Goal: Task Accomplishment & Management: Manage account settings

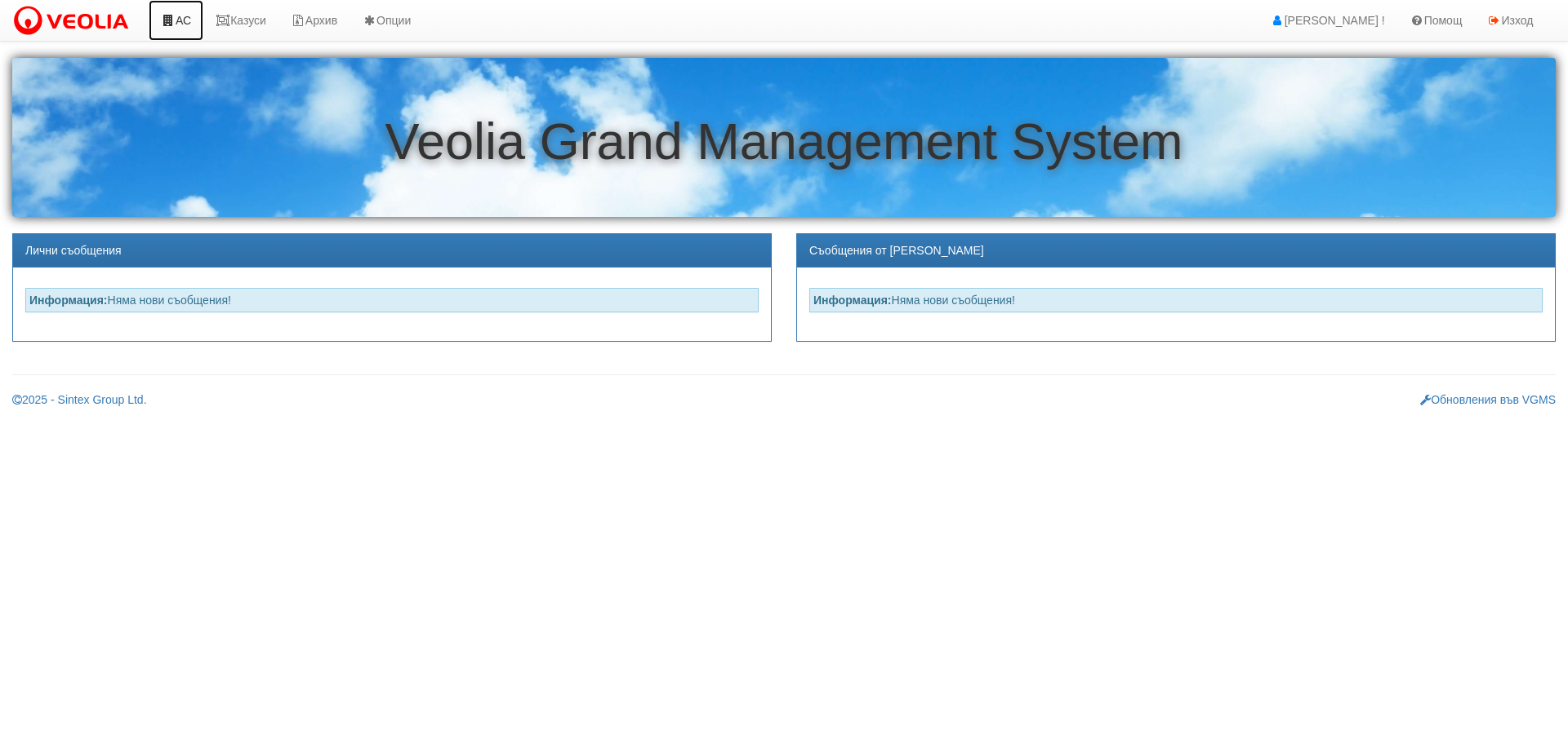
click at [181, 19] on link "АС" at bounding box center [175, 20] width 54 height 41
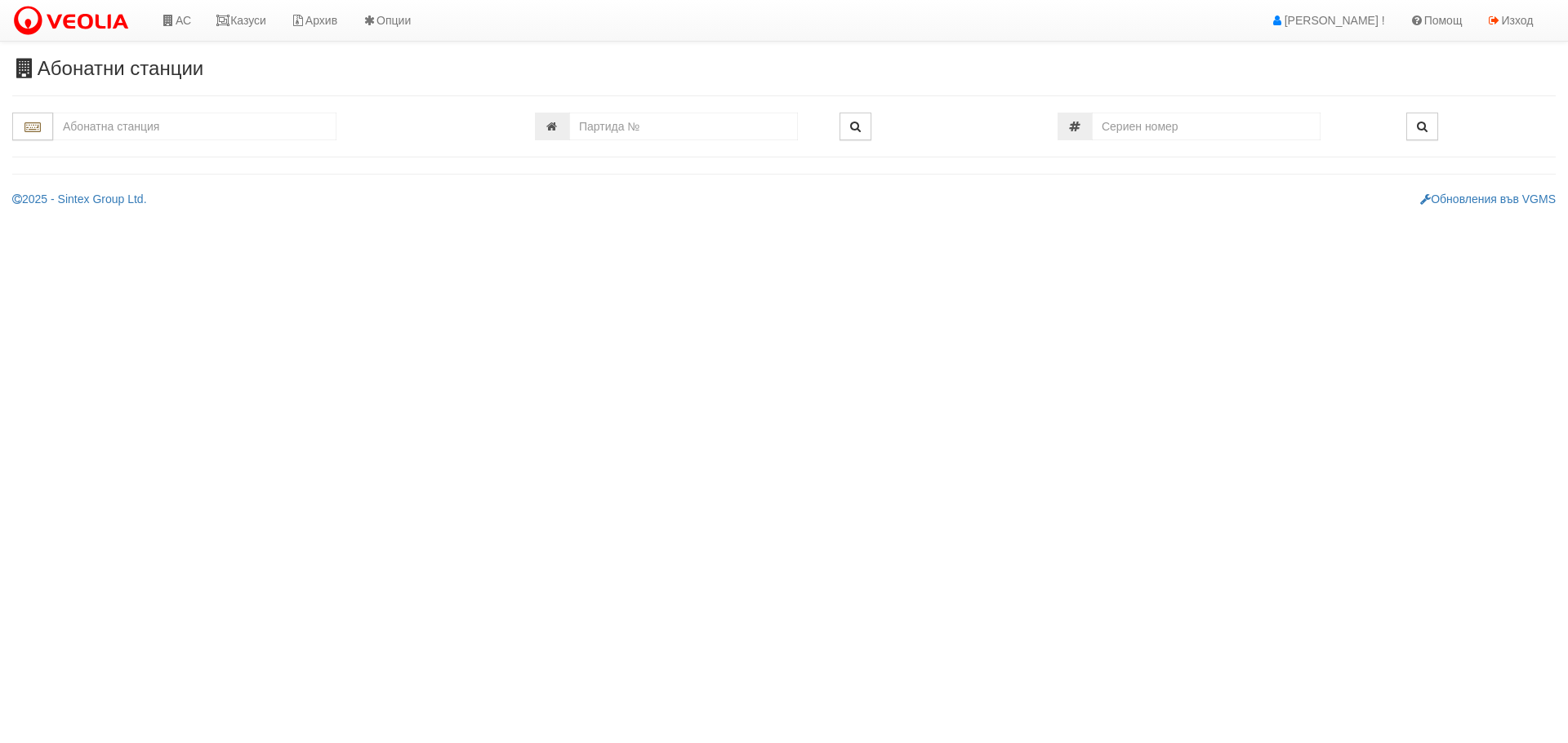
click at [193, 129] on input "text" at bounding box center [195, 126] width 284 height 28
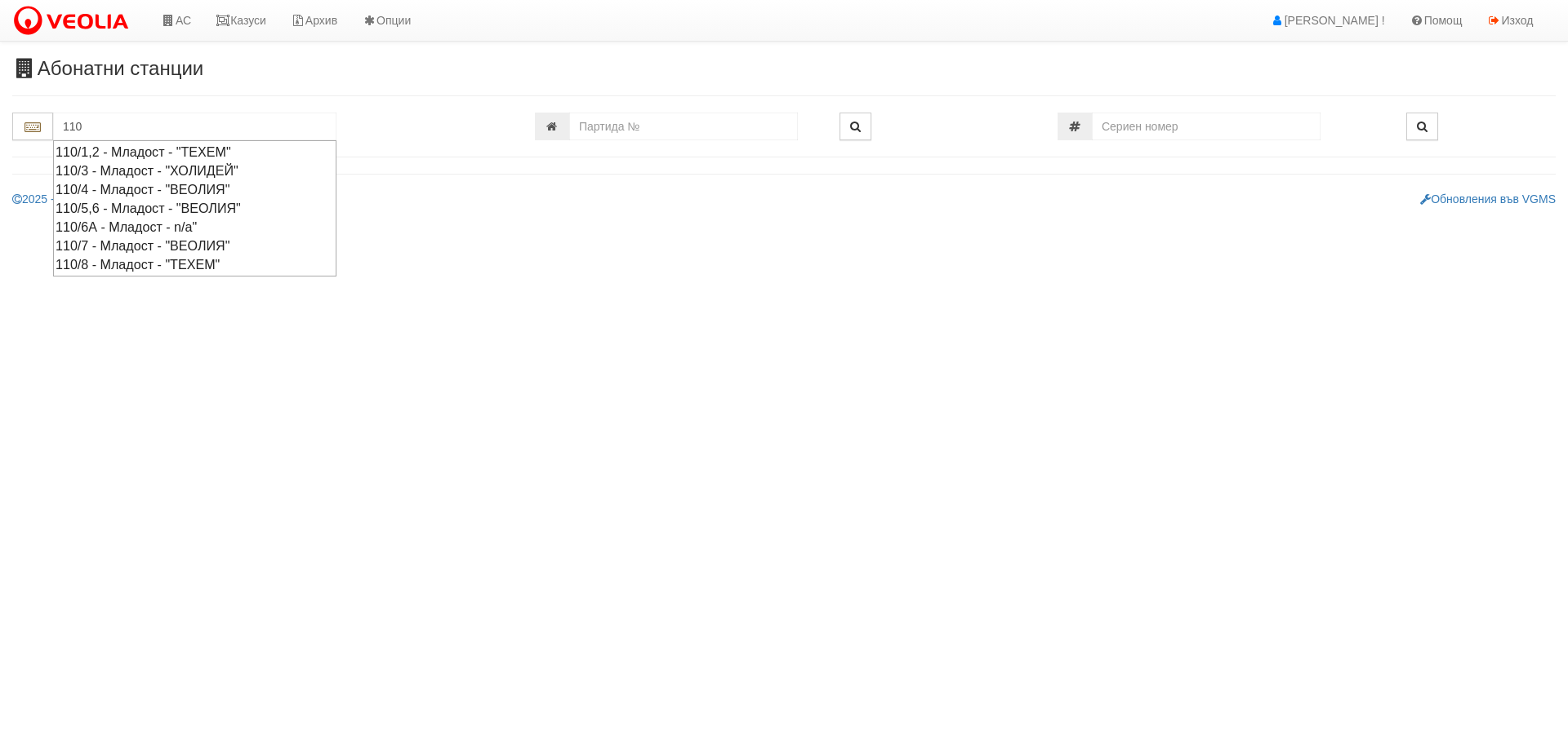
drag, startPoint x: 87, startPoint y: 125, endPoint x: 70, endPoint y: 132, distance: 18.4
click at [70, 132] on input "110" at bounding box center [195, 126] width 284 height 28
click at [106, 167] on div "109/3,4,5 - Младост - "ВЕОЛИЯ"" at bounding box center [195, 171] width 279 height 19
type input "109/3,4,5 - Младост - "ВЕОЛИЯ""
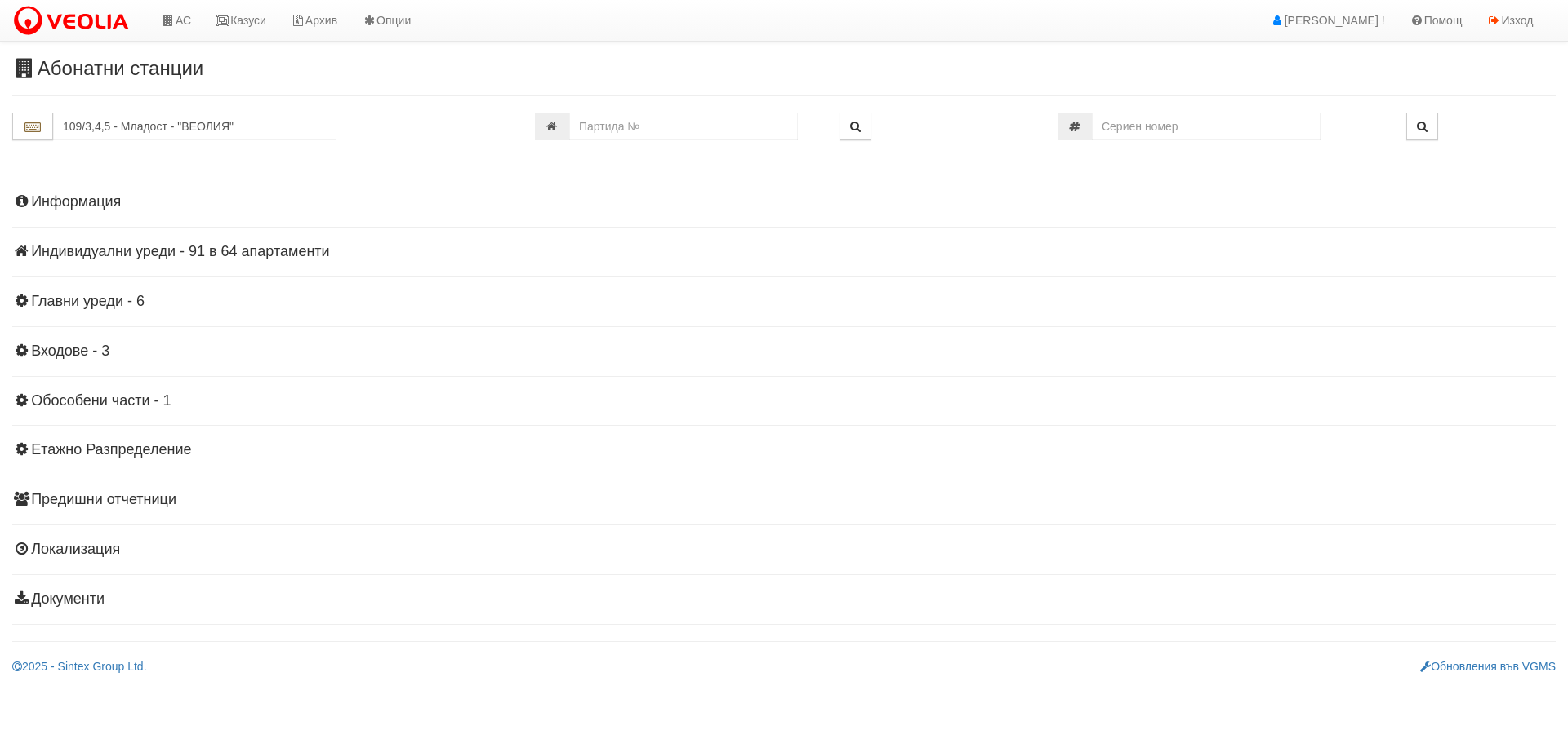
click at [126, 249] on h4 "Индивидуални уреди - 91 в 64 апартаменти" at bounding box center [783, 252] width 1543 height 17
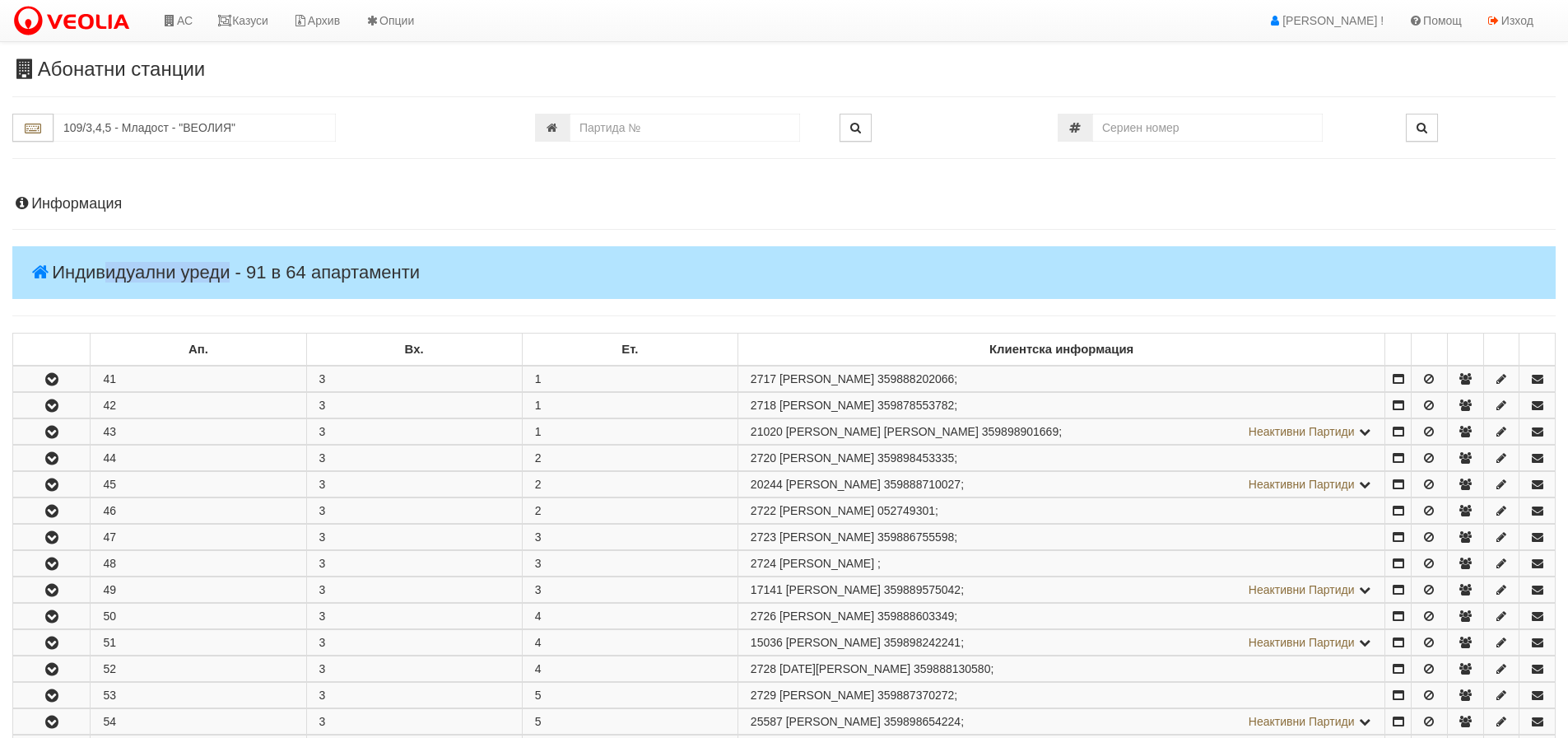
click at [132, 251] on h4 "Индивидуални уреди - 91 в 64 апартаменти" at bounding box center [784, 272] width 1544 height 53
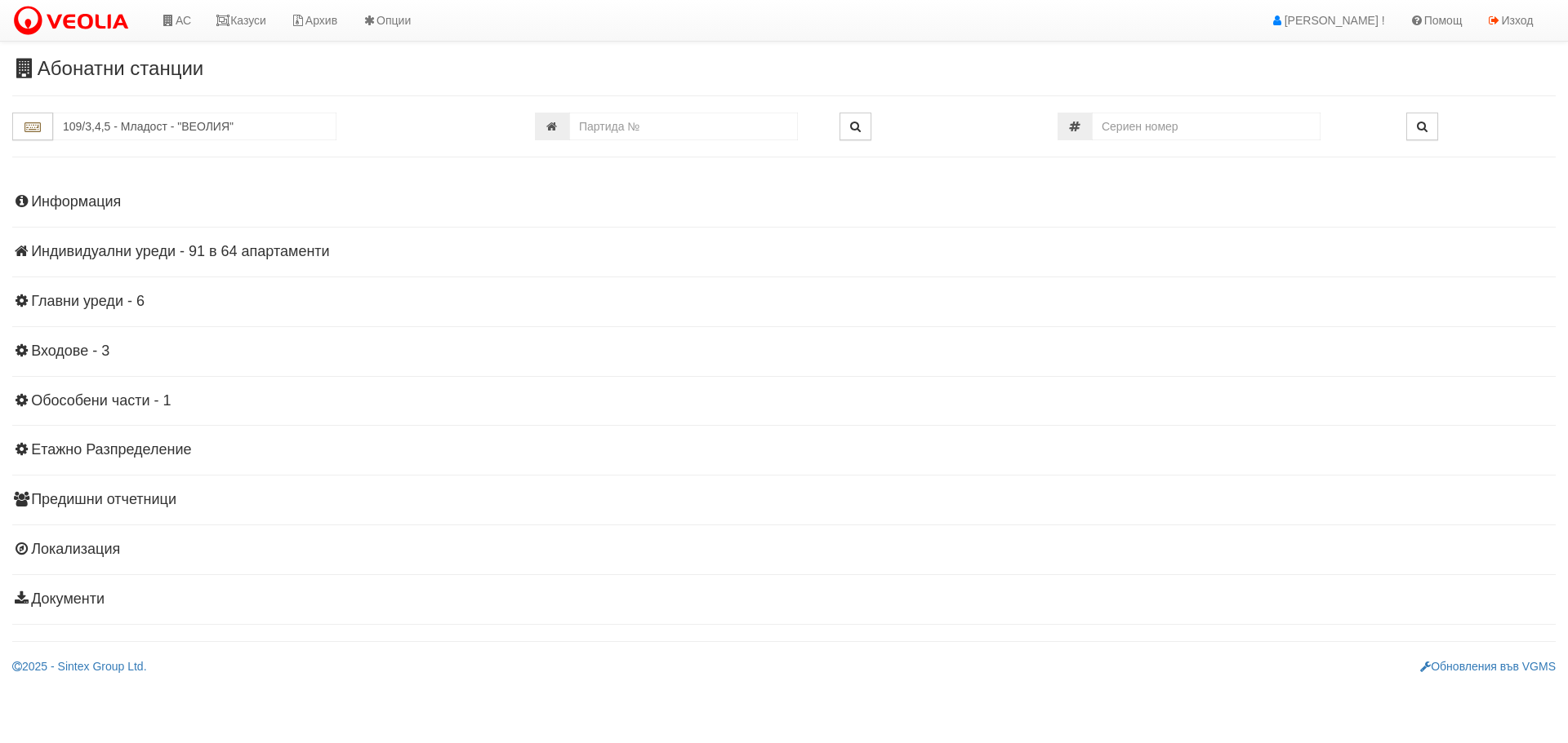
click at [247, 246] on h4 "Индивидуални уреди - 91 в 64 апартаменти" at bounding box center [783, 252] width 1543 height 17
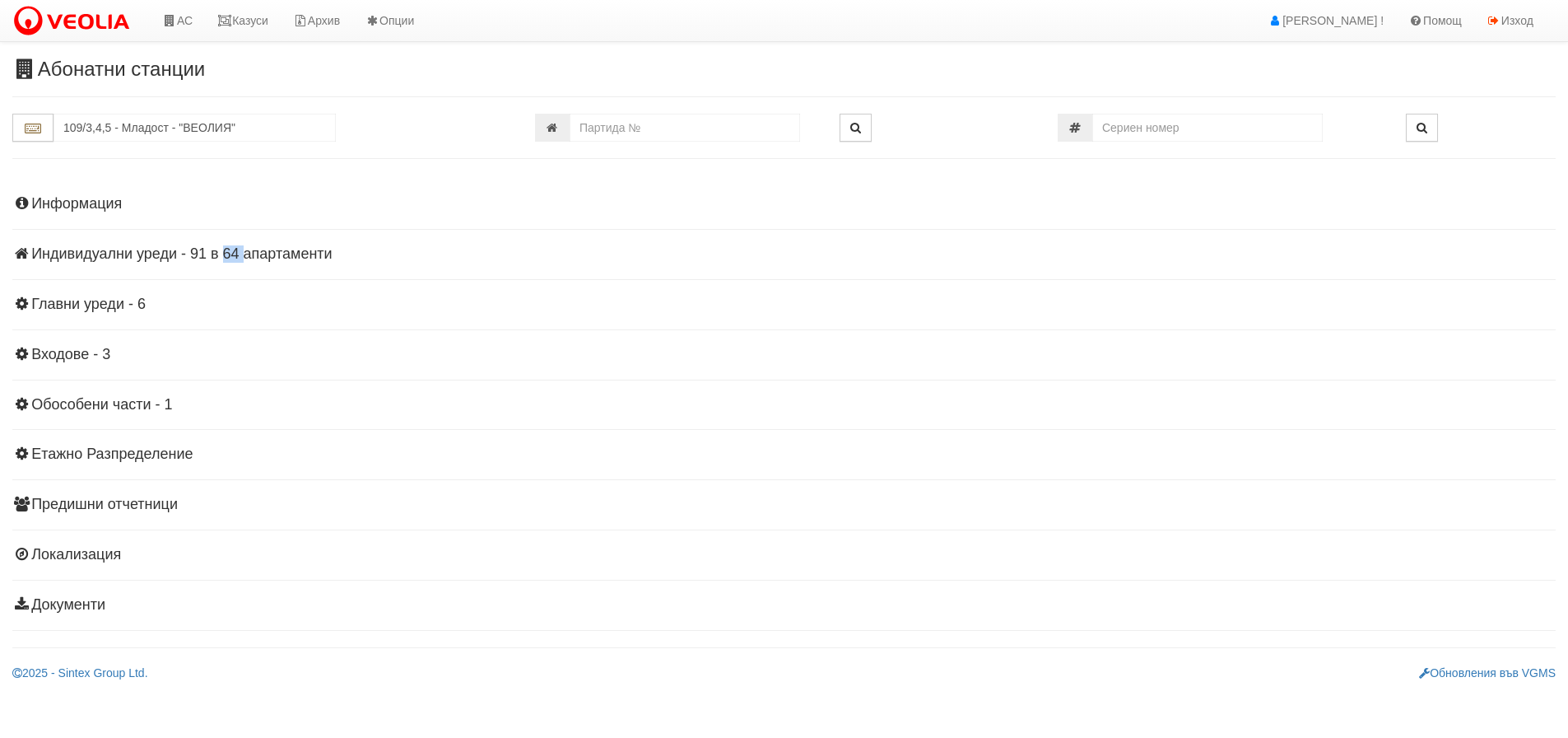
click at [249, 248] on h4 "Индивидуални уреди - 91 в 64 апартаменти" at bounding box center [784, 254] width 1544 height 17
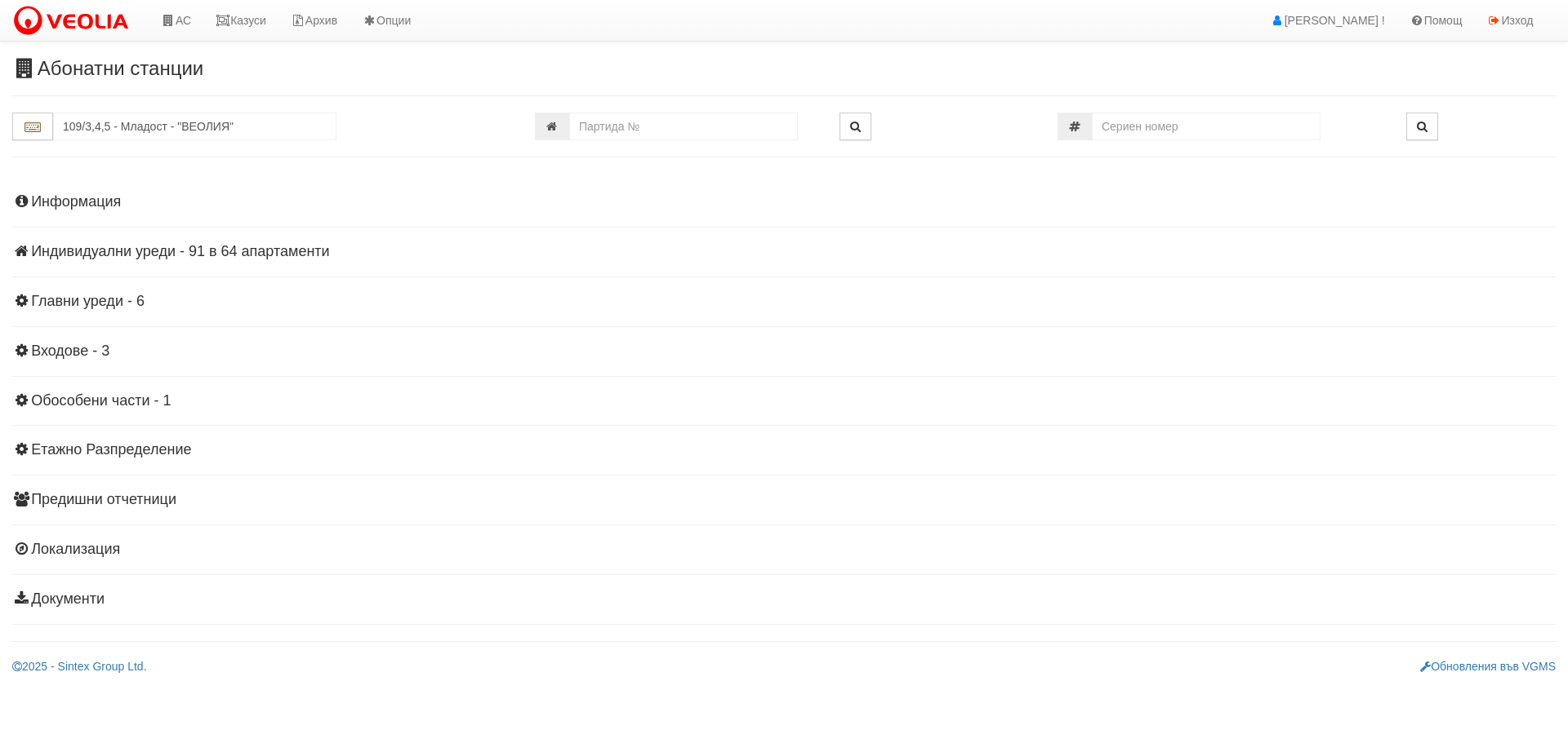
click at [428, 194] on div "Информация Параметри Брой Апартаменти: 64 Ползватели 08/2025 70 % 0 % 134" at bounding box center [783, 399] width 1543 height 451
click at [231, 255] on h4 "Индивидуални уреди - 91 в 64 апартаменти" at bounding box center [783, 252] width 1543 height 17
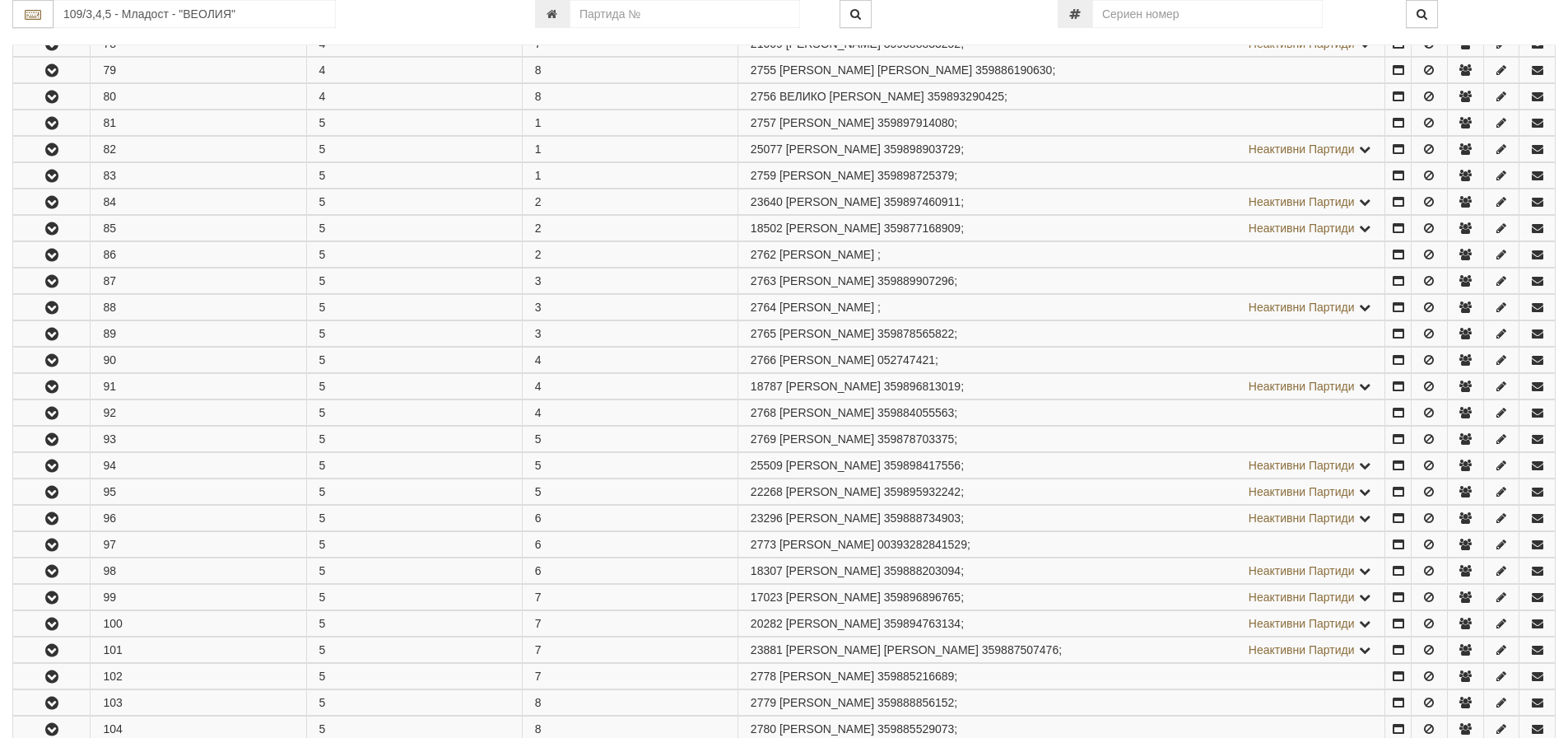
scroll to position [1317, 0]
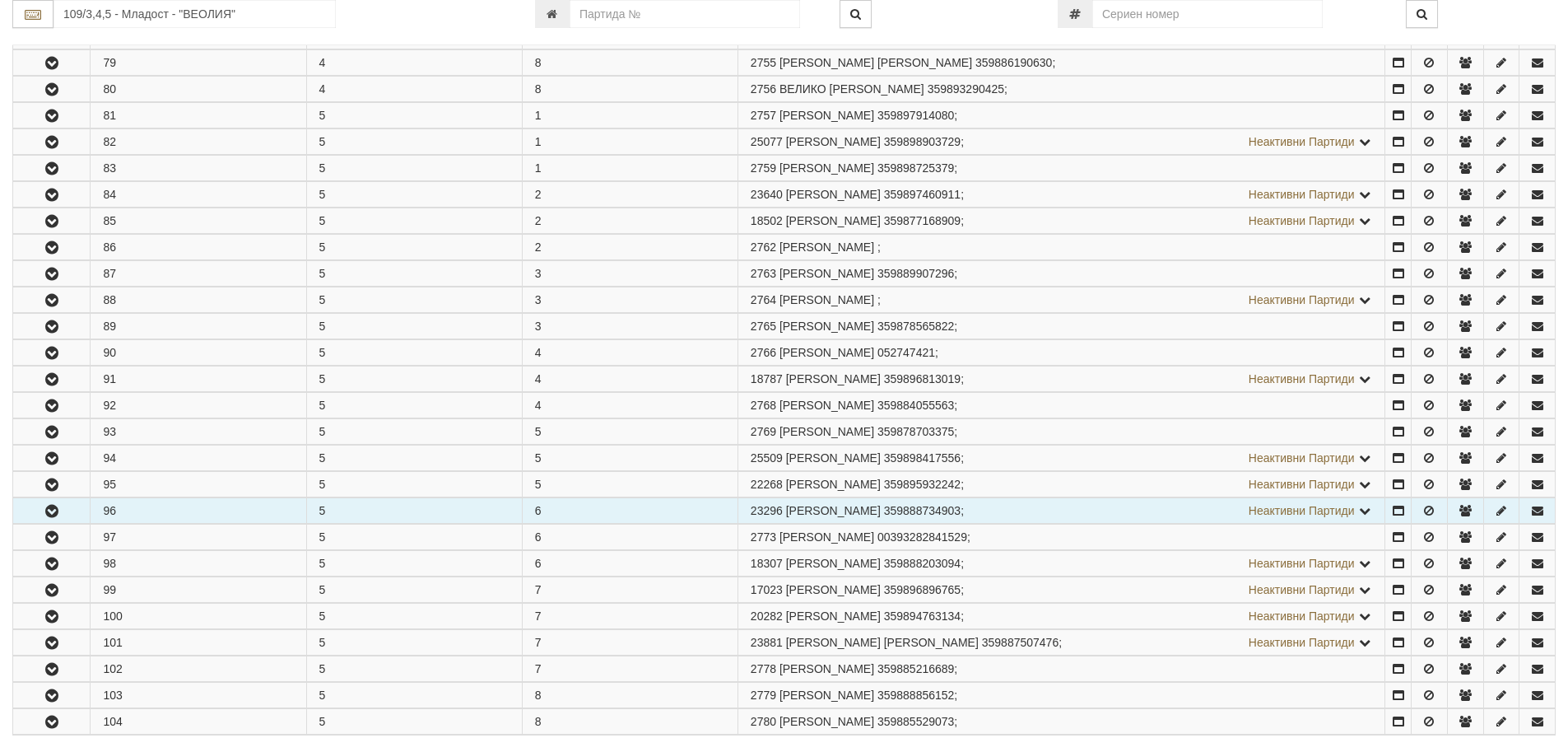
click at [49, 512] on icon "button" at bounding box center [52, 512] width 20 height 12
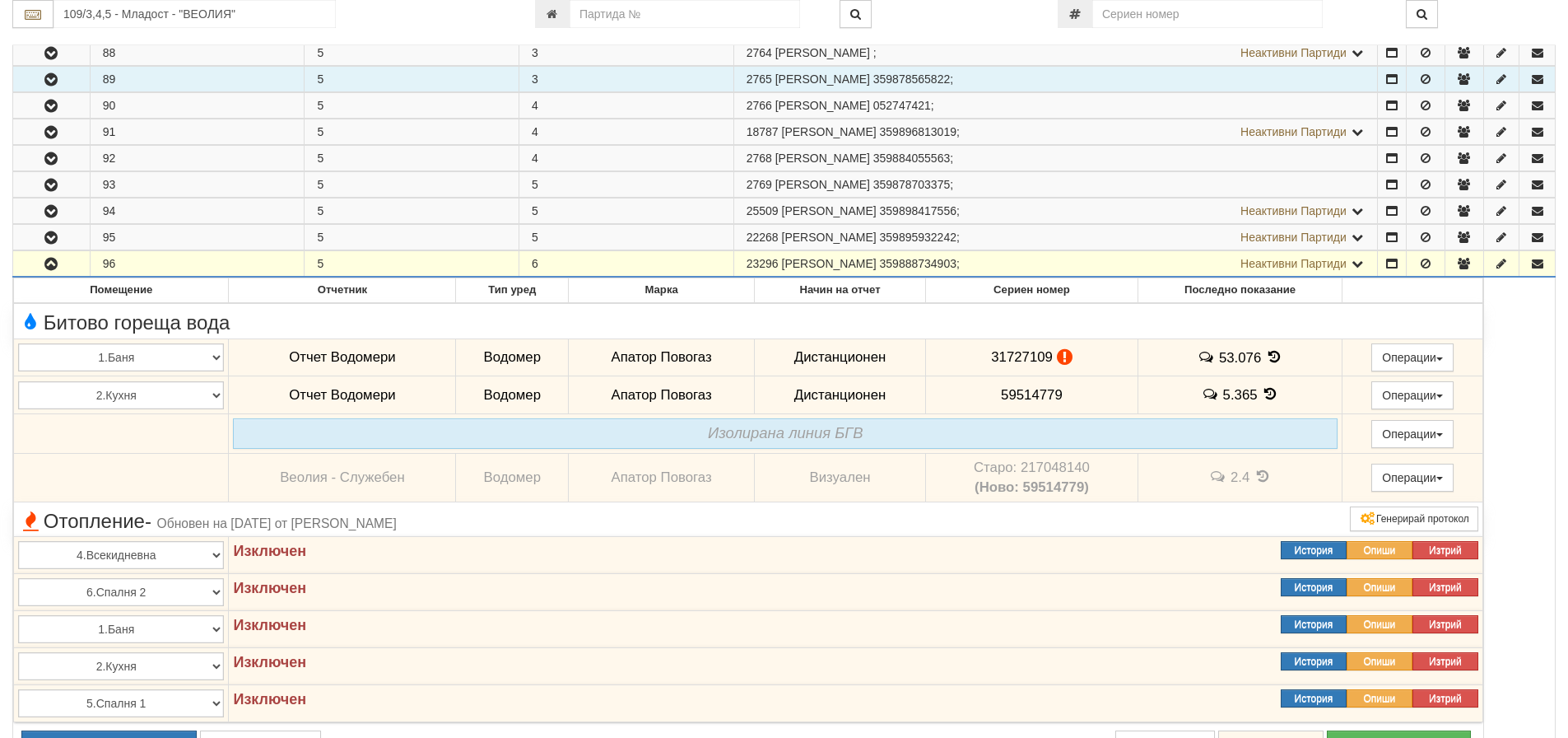
scroll to position [1648, 0]
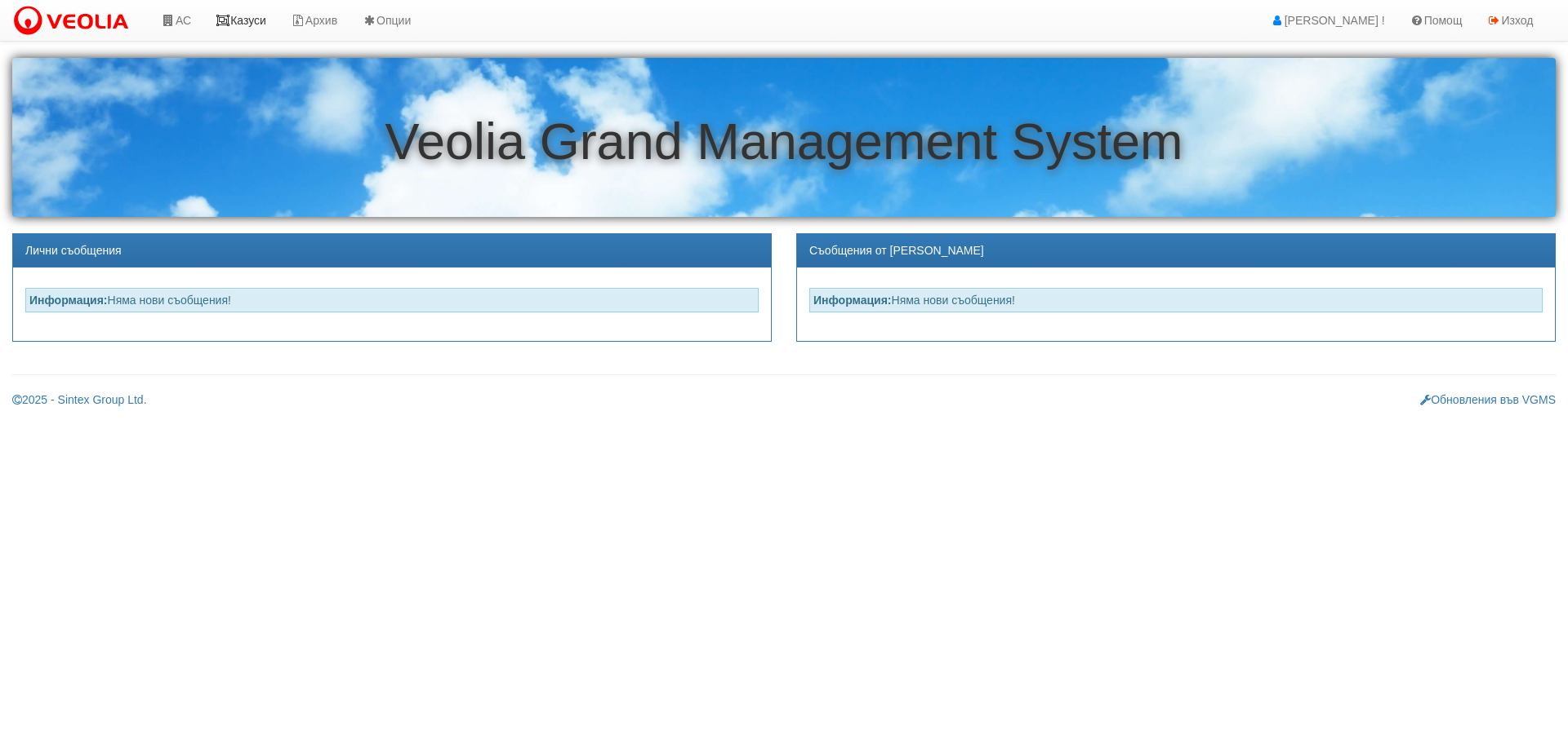
click at [263, 13] on link "Казуси" at bounding box center [241, 20] width 75 height 41
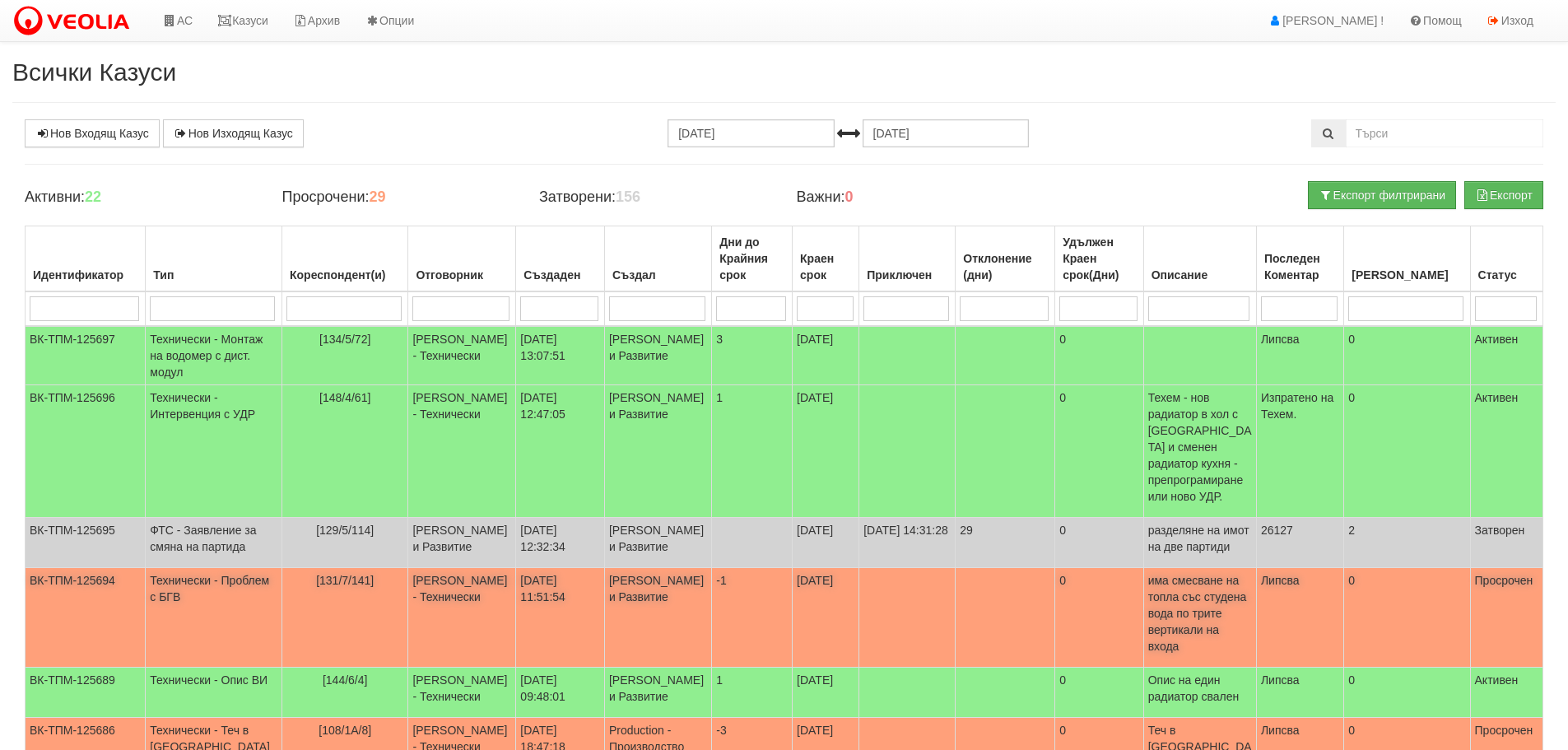
click at [199, 573] on td "Технически - Проблем с БГВ" at bounding box center [213, 618] width 137 height 100
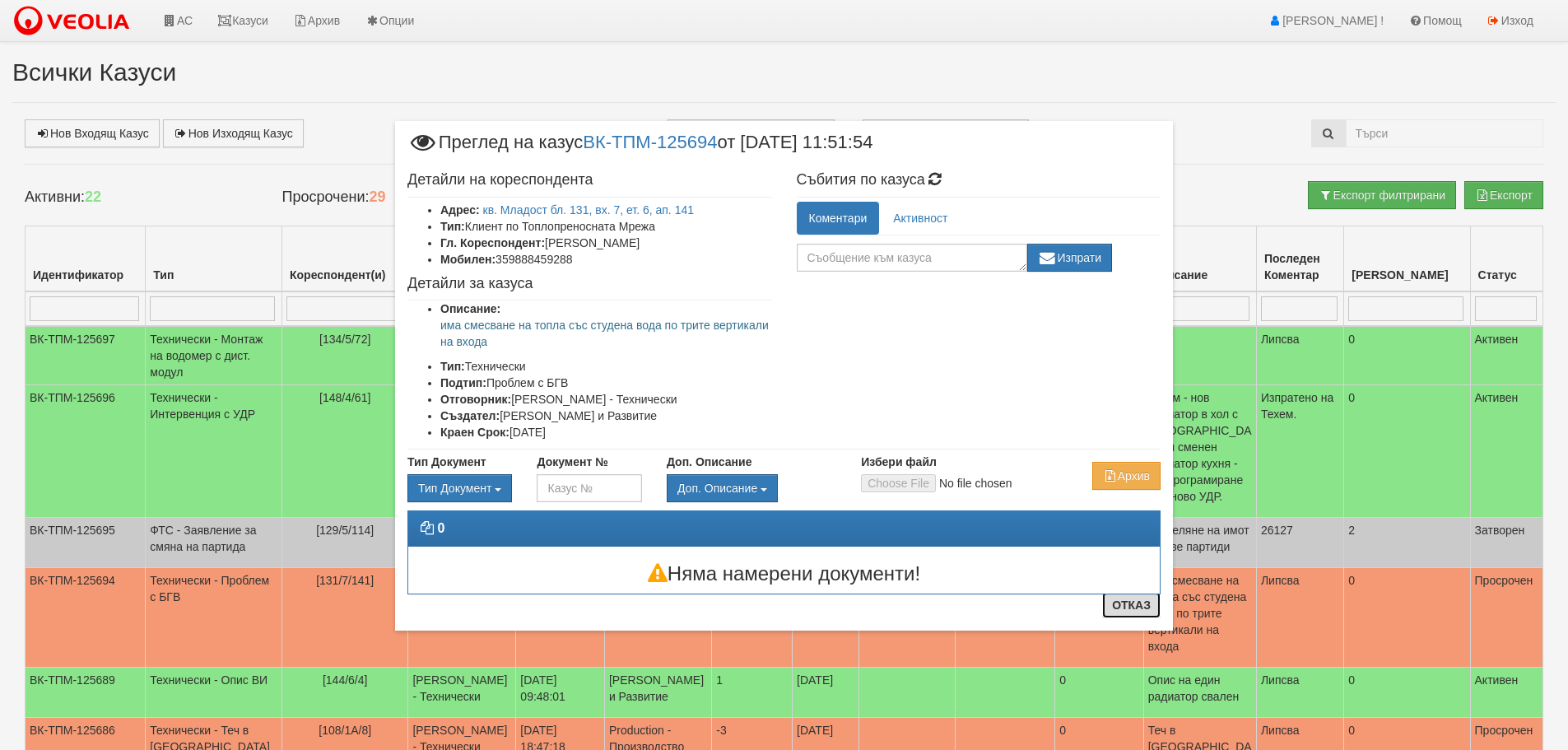
click at [1143, 609] on button "Отказ" at bounding box center [1131, 605] width 59 height 26
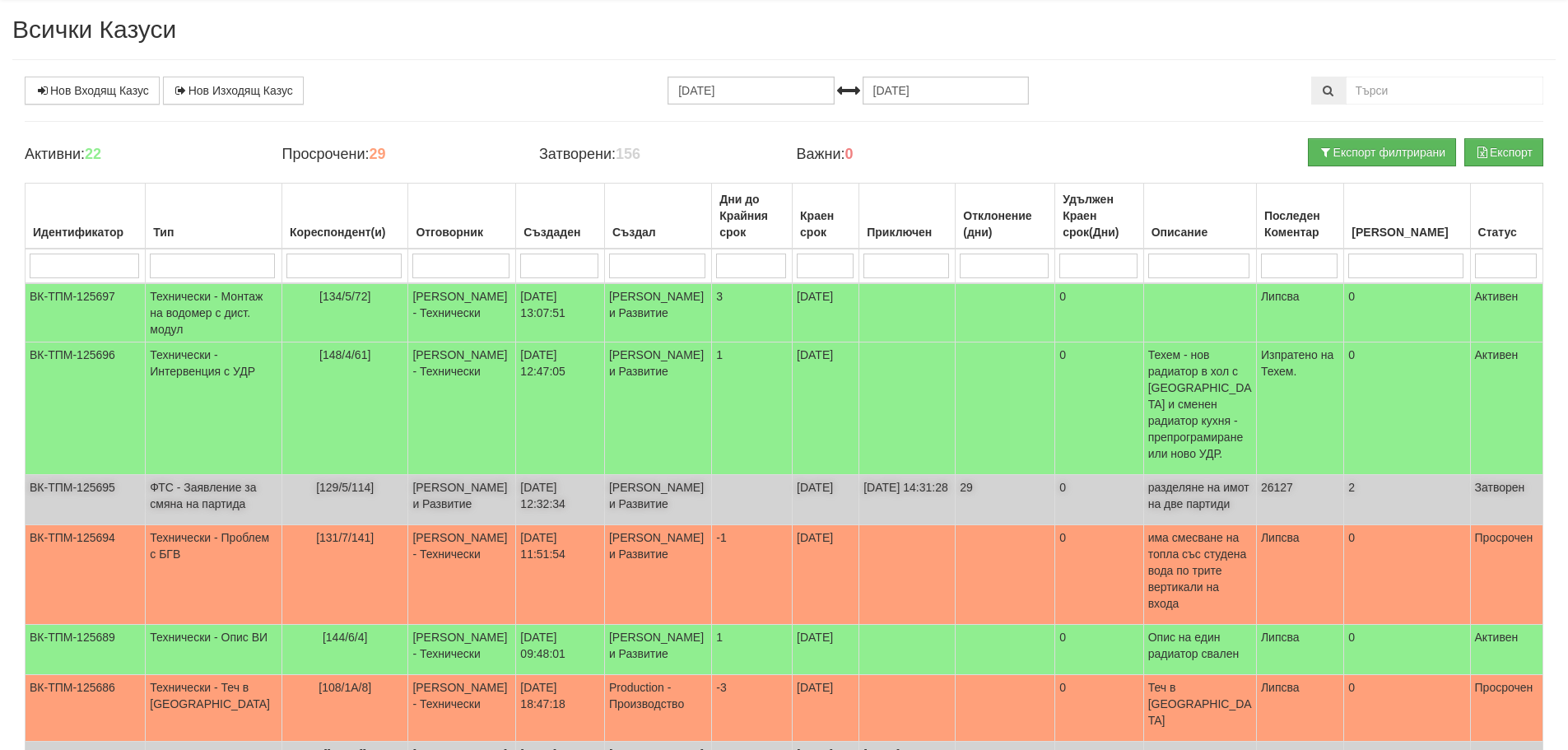
scroll to position [83, 0]
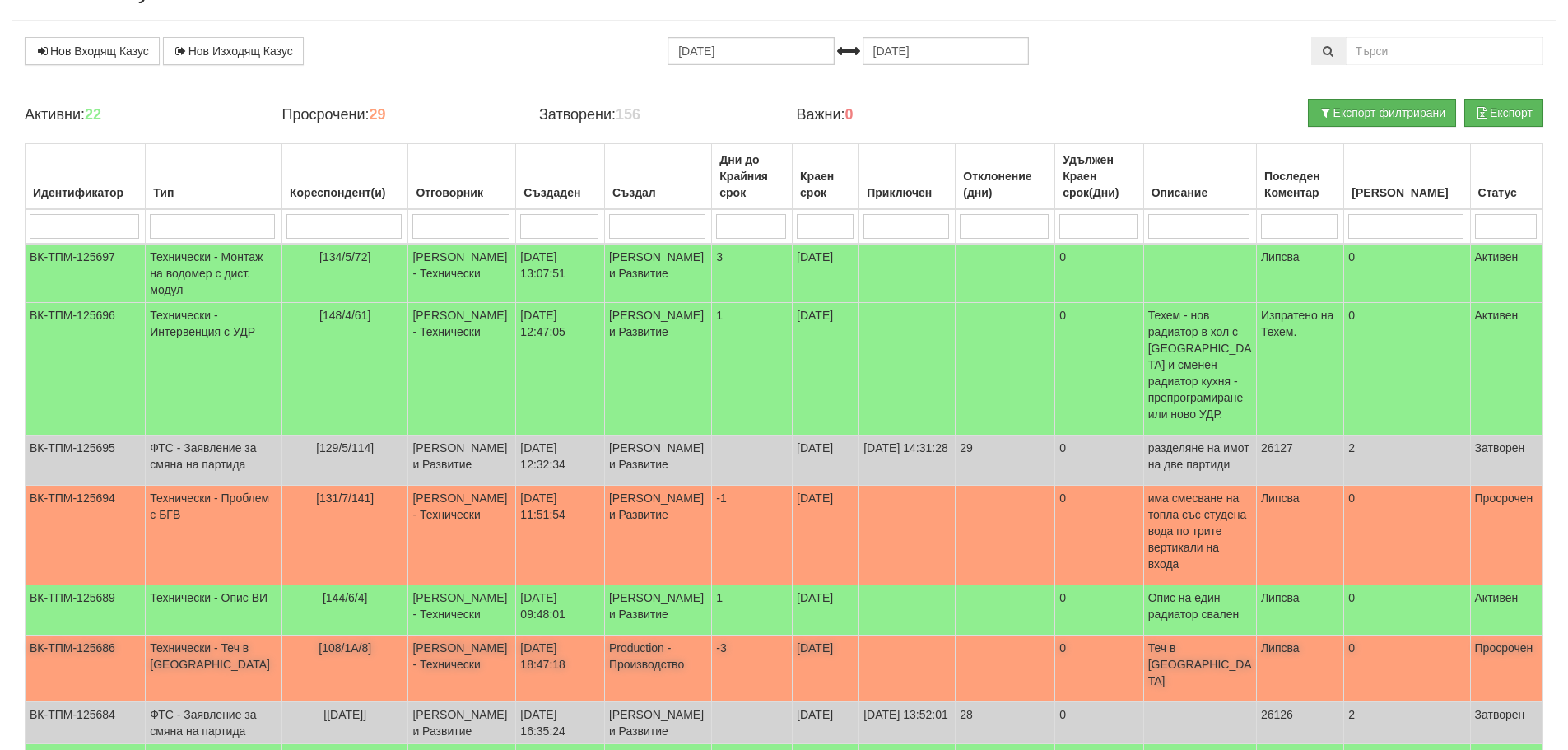
click at [174, 639] on td "Технически - Теч в АС" at bounding box center [213, 669] width 137 height 67
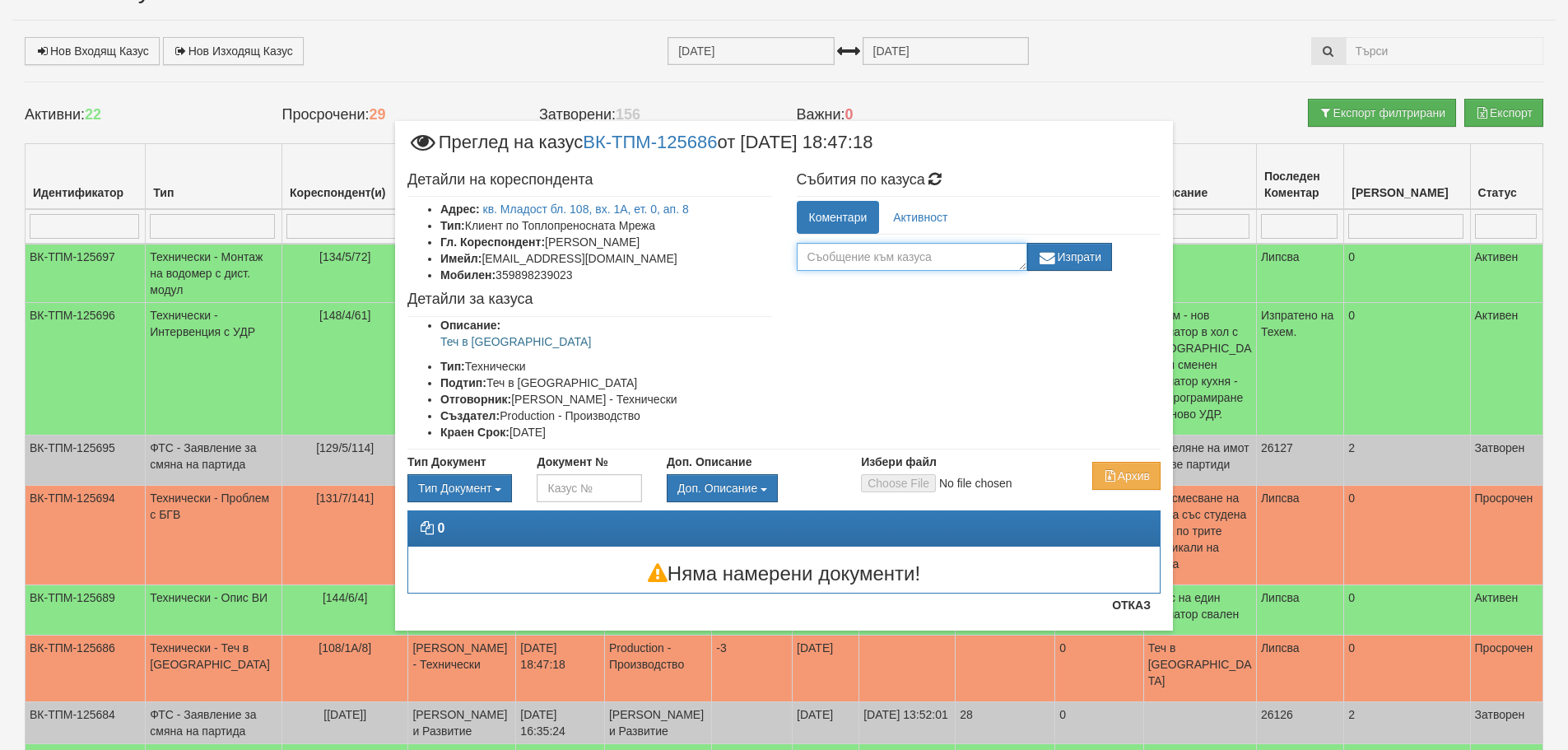
click at [941, 258] on textarea at bounding box center [911, 257] width 230 height 28
type textarea "готов"
click at [1104, 258] on button "Изпрати" at bounding box center [1071, 257] width 86 height 28
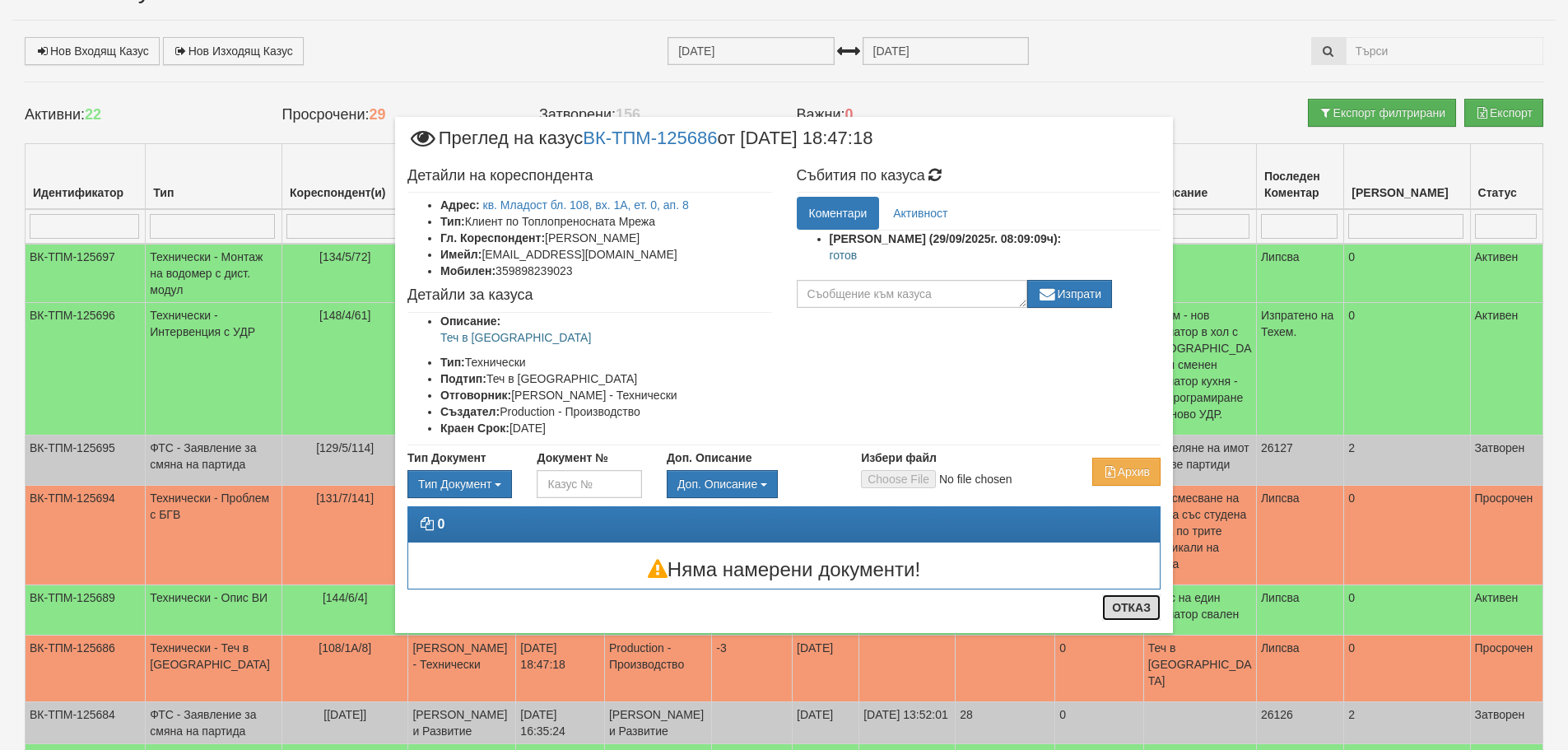
click at [1142, 605] on button "Отказ" at bounding box center [1131, 607] width 59 height 26
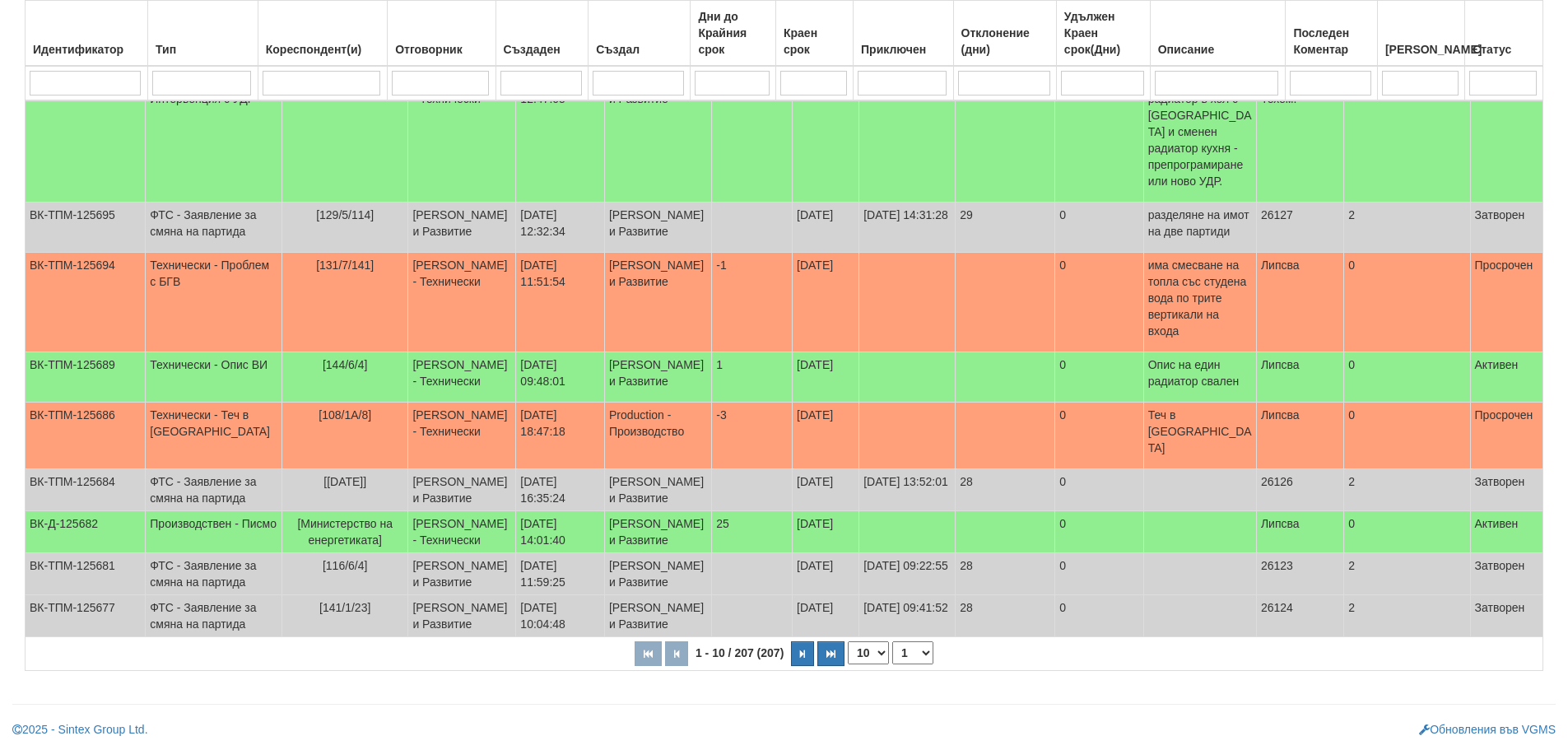
scroll to position [357, 0]
click at [919, 657] on select "1 2 3 4 5 6 10 15 20 21" at bounding box center [912, 652] width 41 height 23
click at [895, 664] on select "1 2 3 4 5 6 10 15 20 21" at bounding box center [912, 652] width 41 height 23
select select "2"
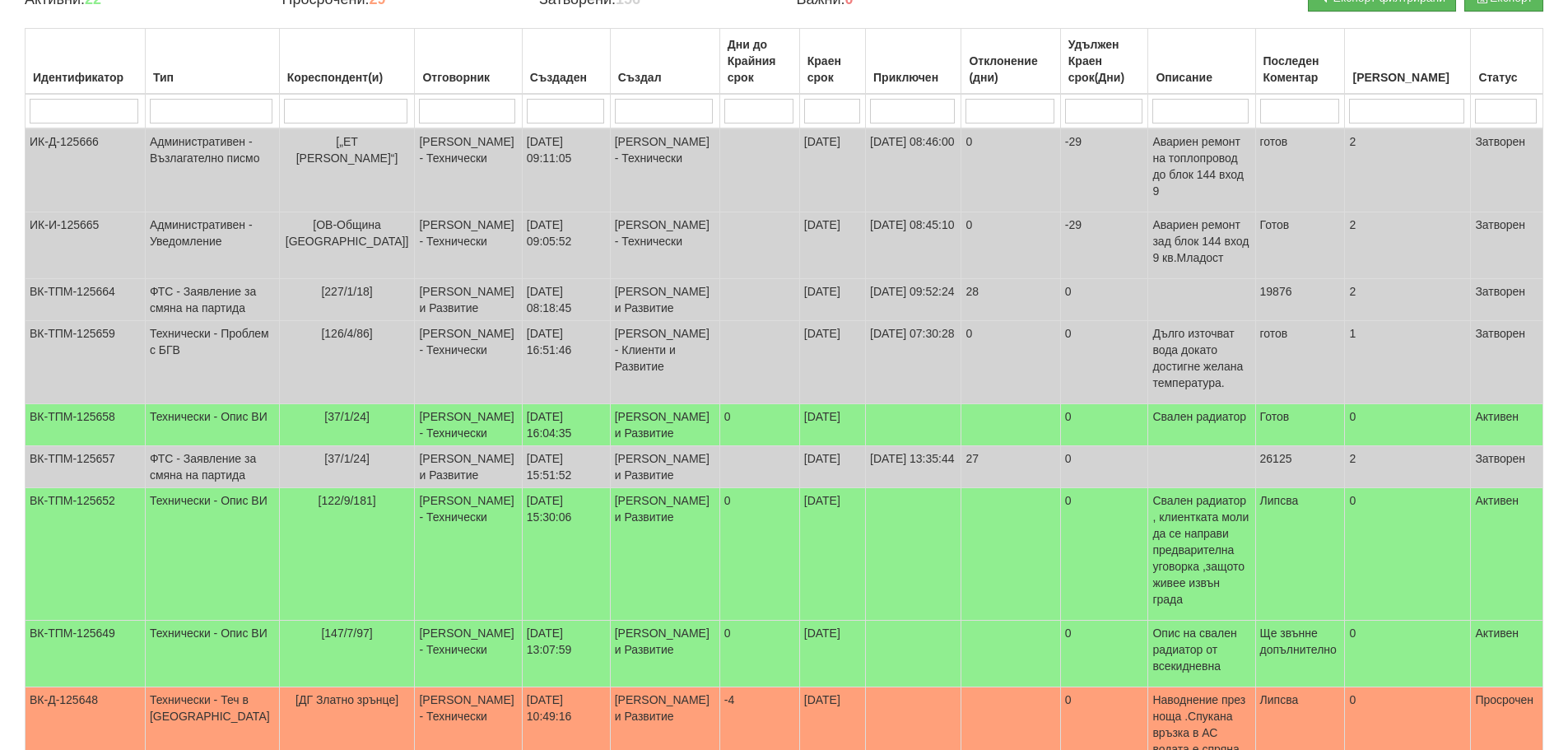
scroll to position [191, 0]
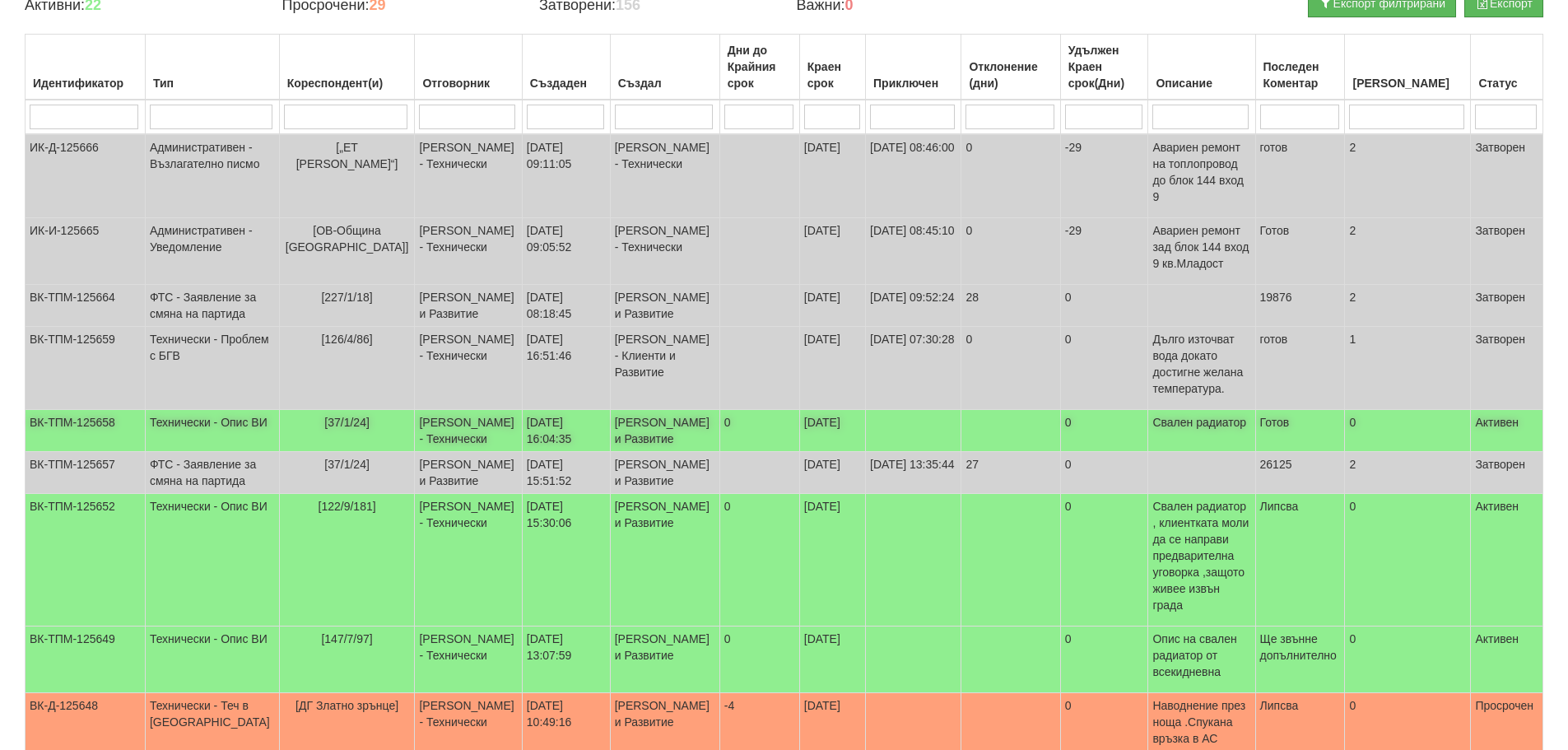
click at [190, 433] on td "Технически - Опис ВИ" at bounding box center [211, 431] width 135 height 42
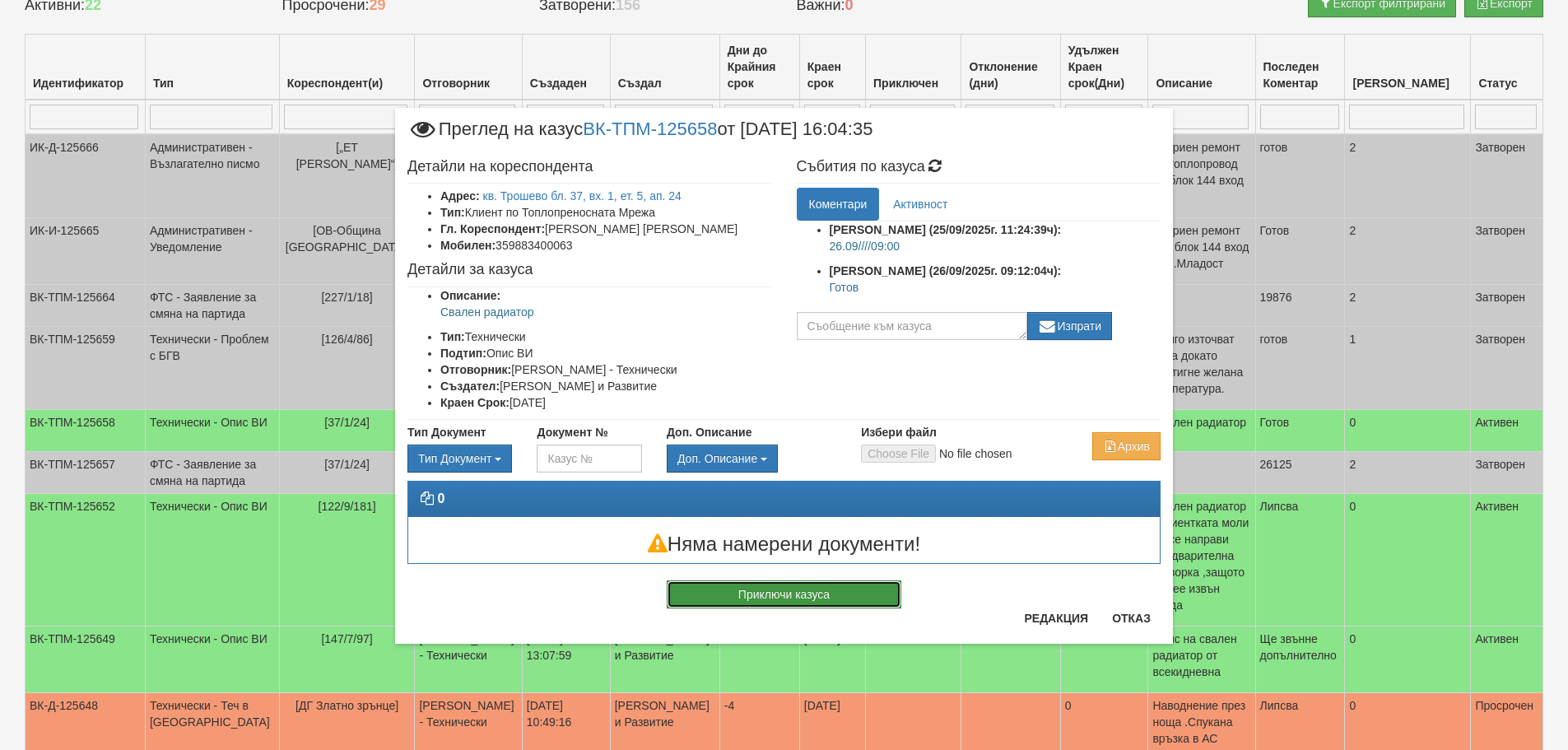
click at [794, 593] on button "Приключи казуса" at bounding box center [784, 594] width 234 height 28
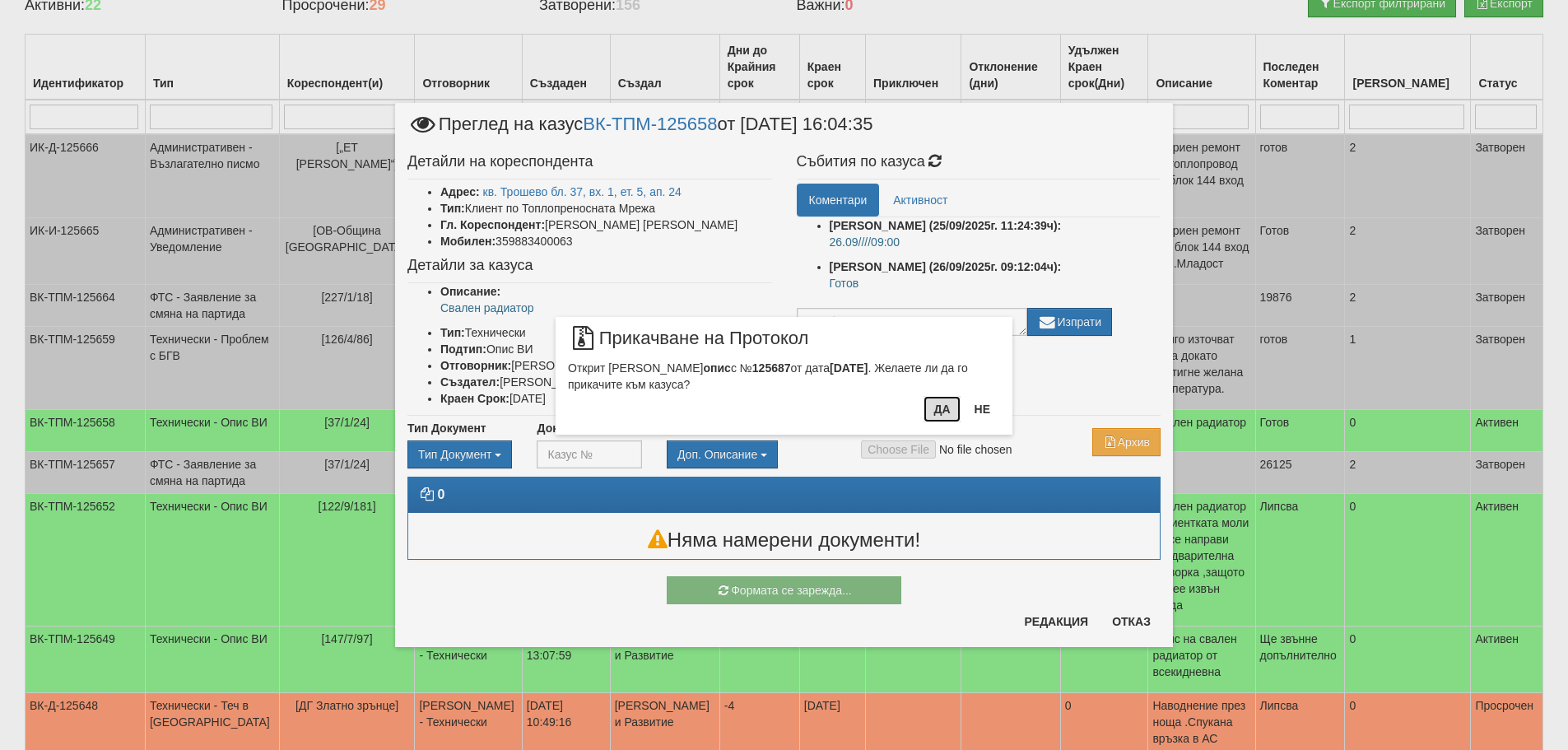
click at [950, 414] on button "Да" at bounding box center [942, 409] width 36 height 26
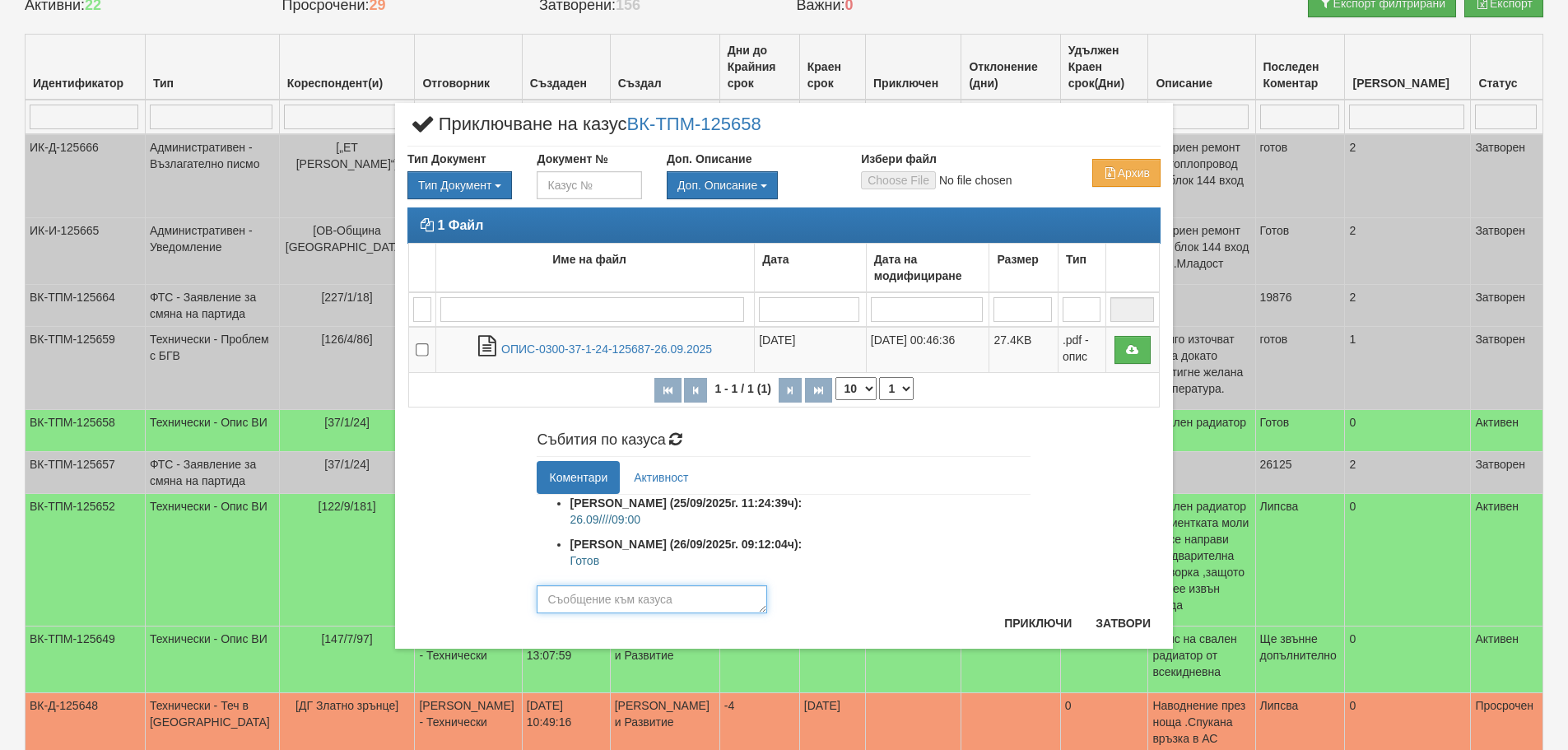
click at [645, 596] on textarea at bounding box center [651, 599] width 230 height 28
type textarea "готов"
click at [1026, 622] on button "Приключи" at bounding box center [1039, 623] width 88 height 26
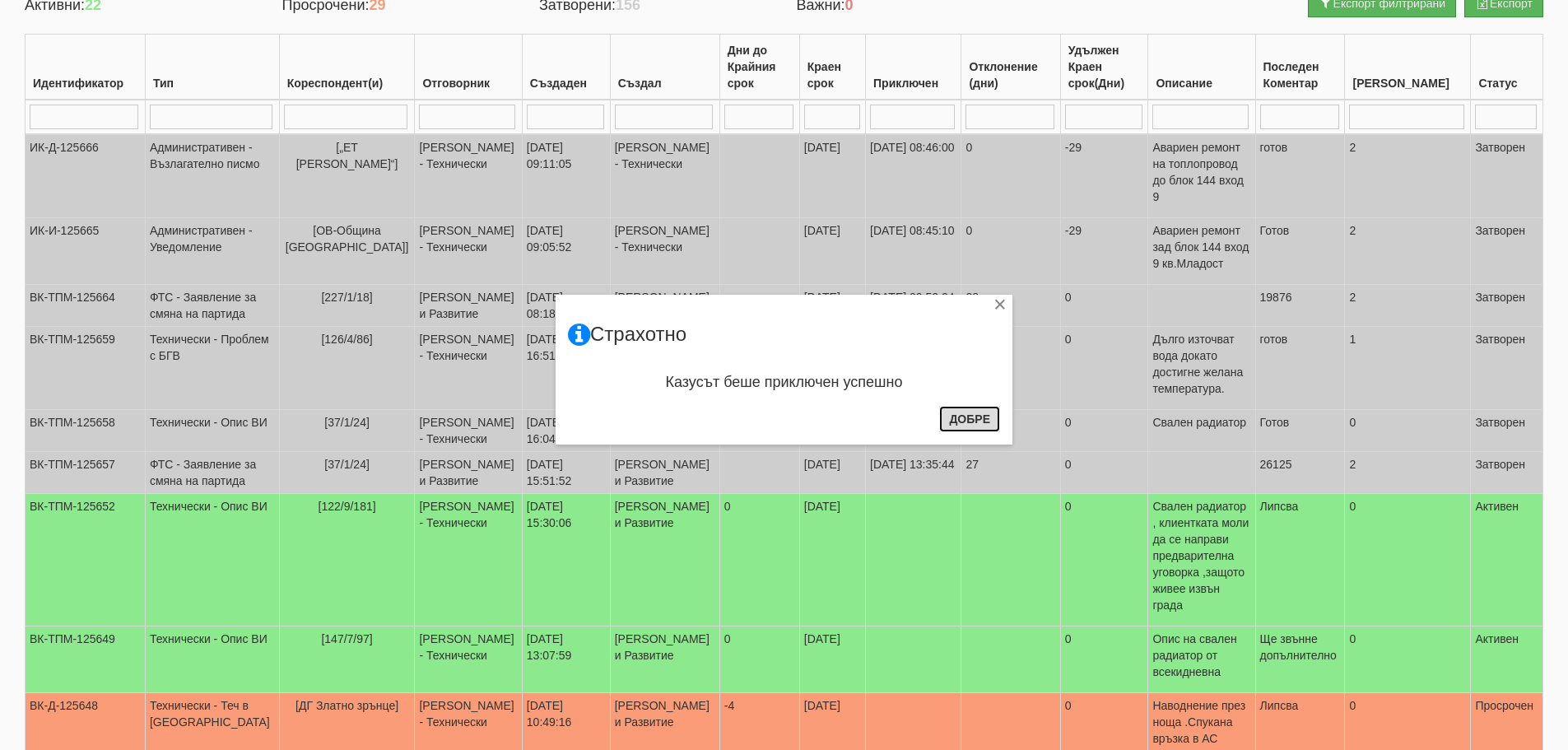
click at [972, 420] on button "Добре" at bounding box center [969, 419] width 61 height 26
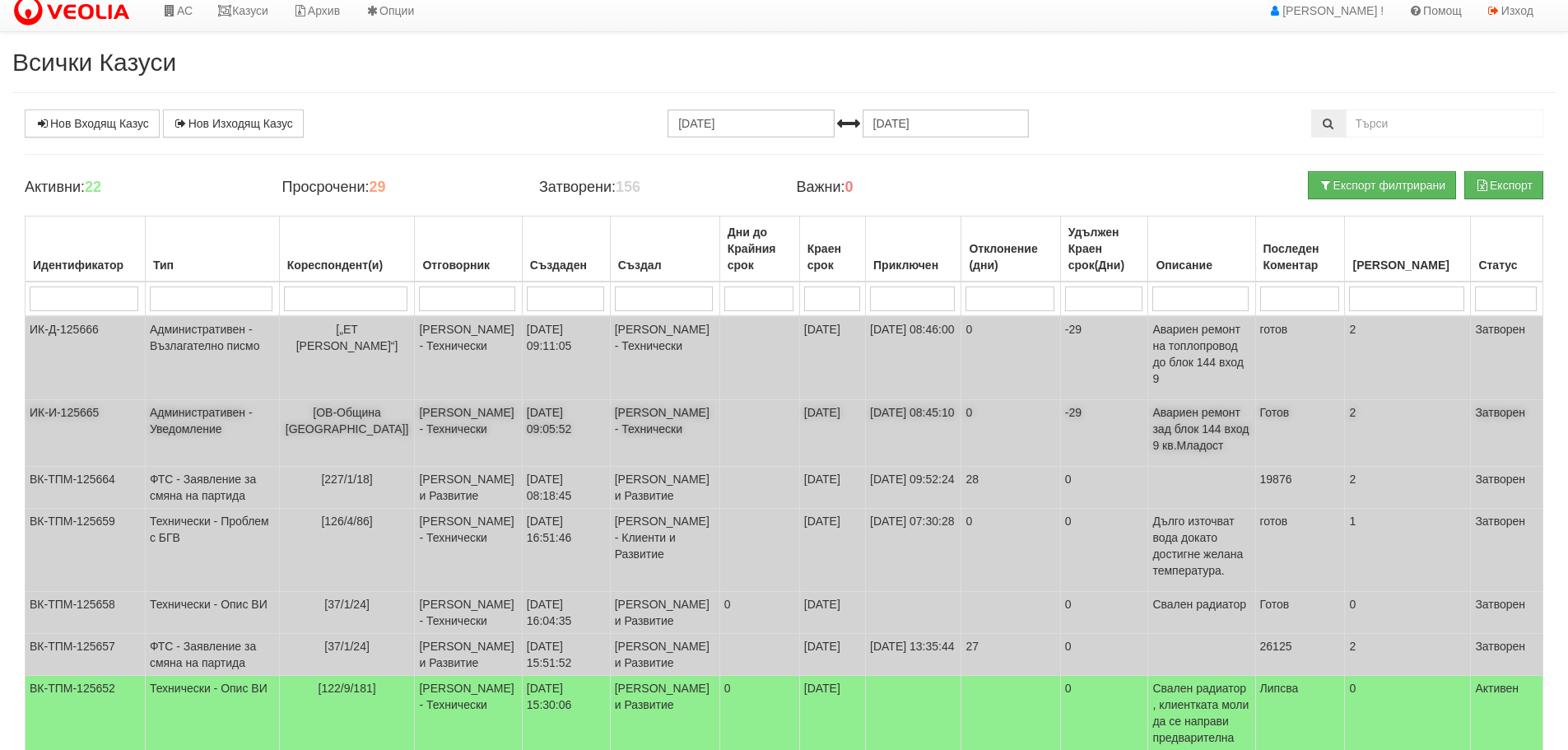
scroll to position [0, 0]
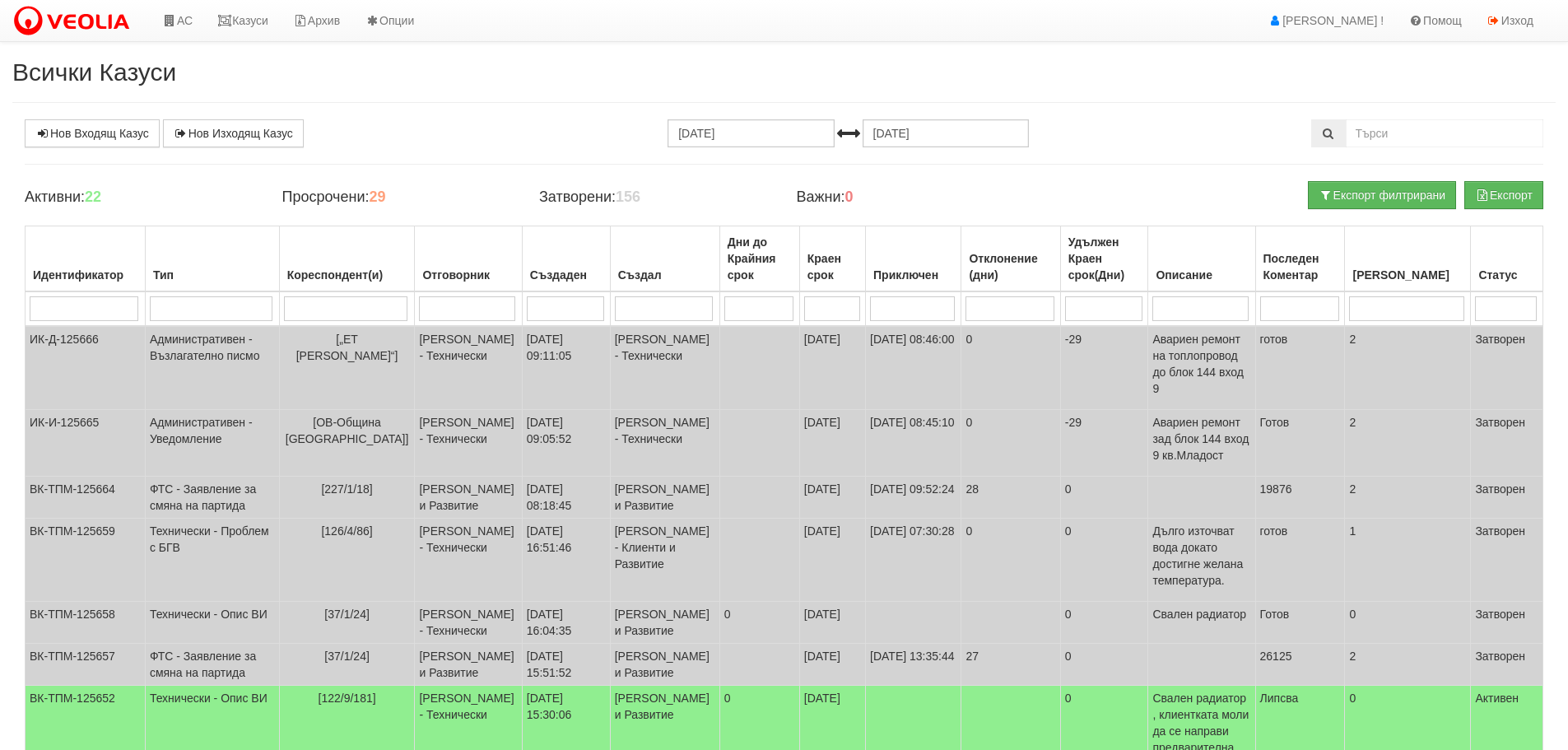
click at [433, 306] on input "search" at bounding box center [467, 308] width 97 height 25
type input "д"
select select "1"
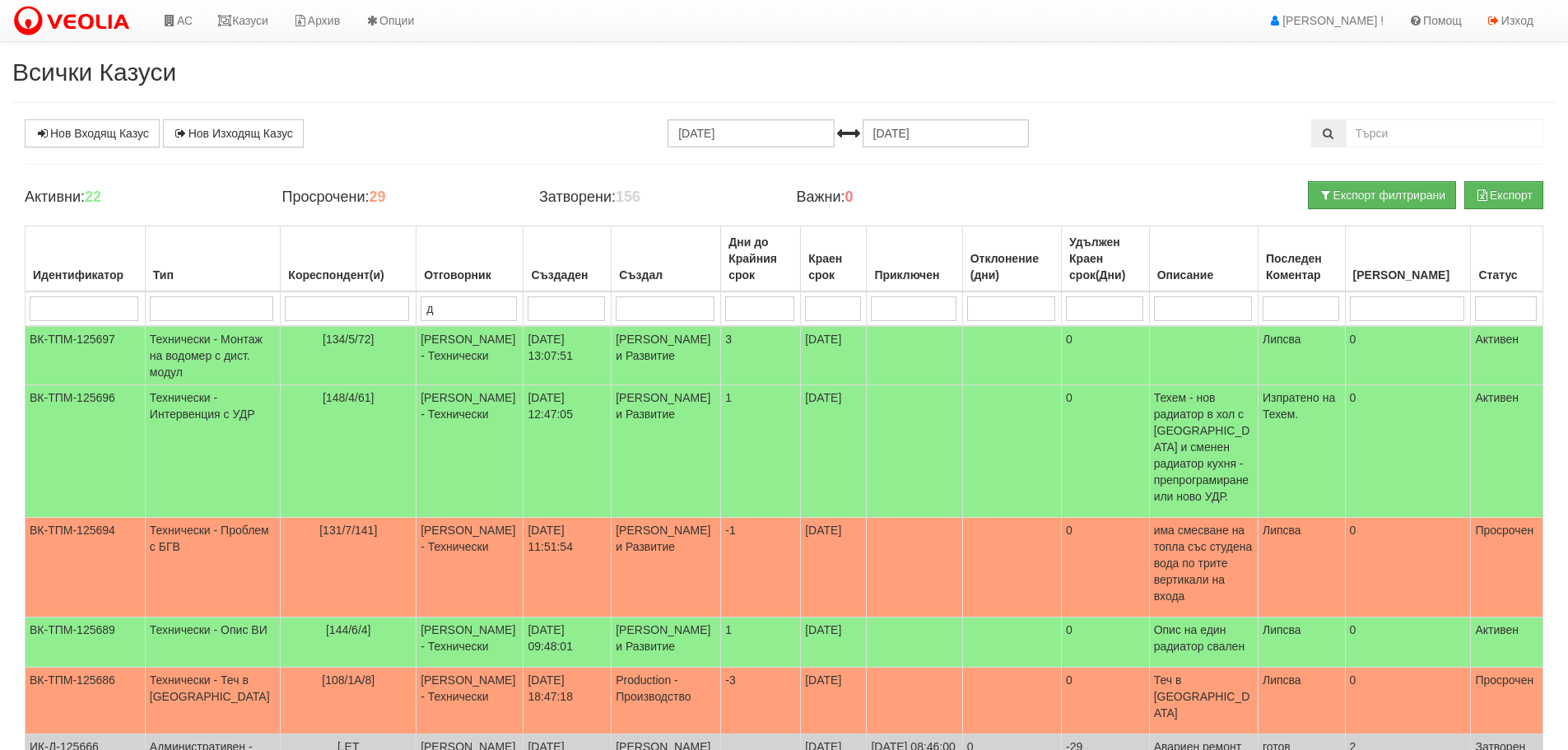
type input "ди"
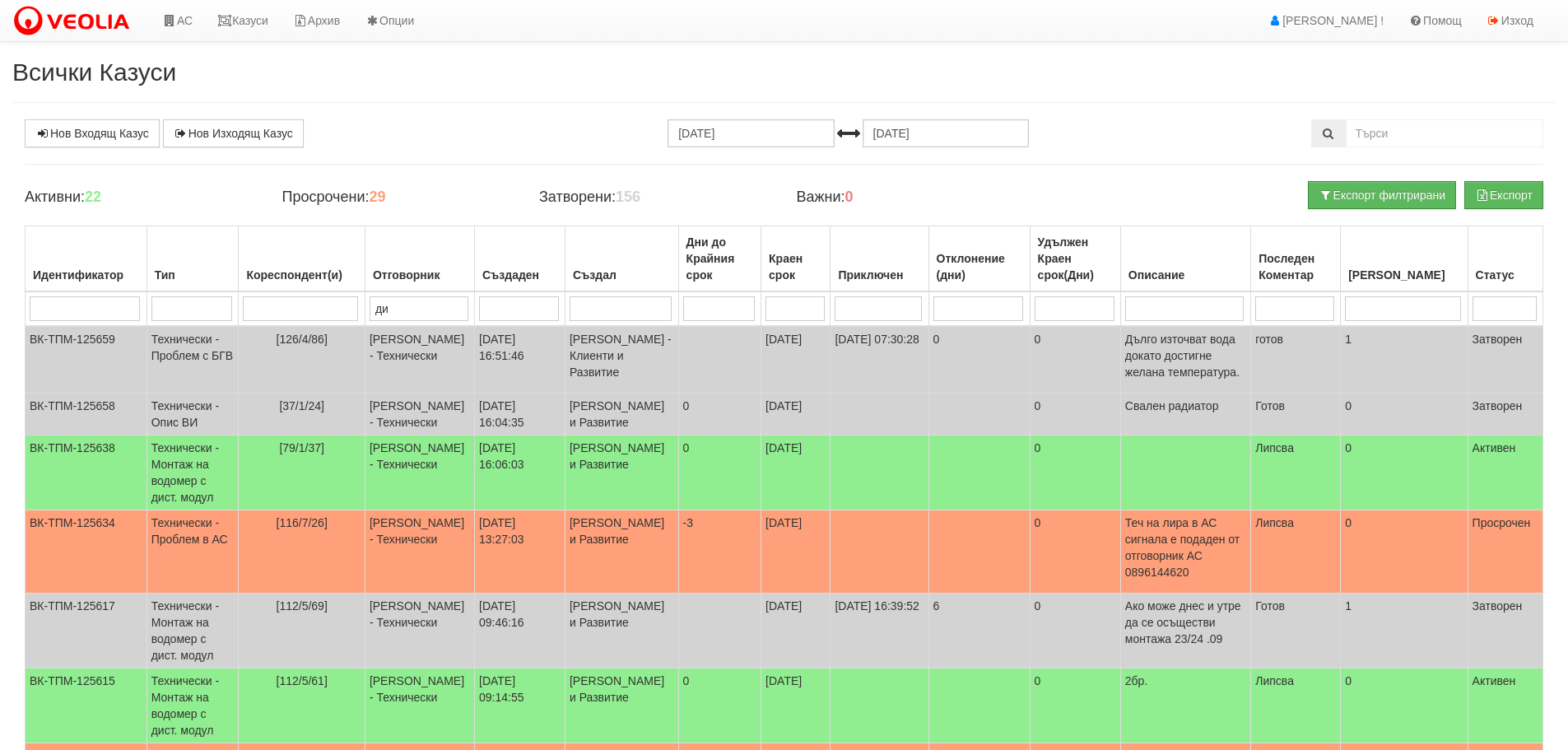
type input "дия"
type input "диян"
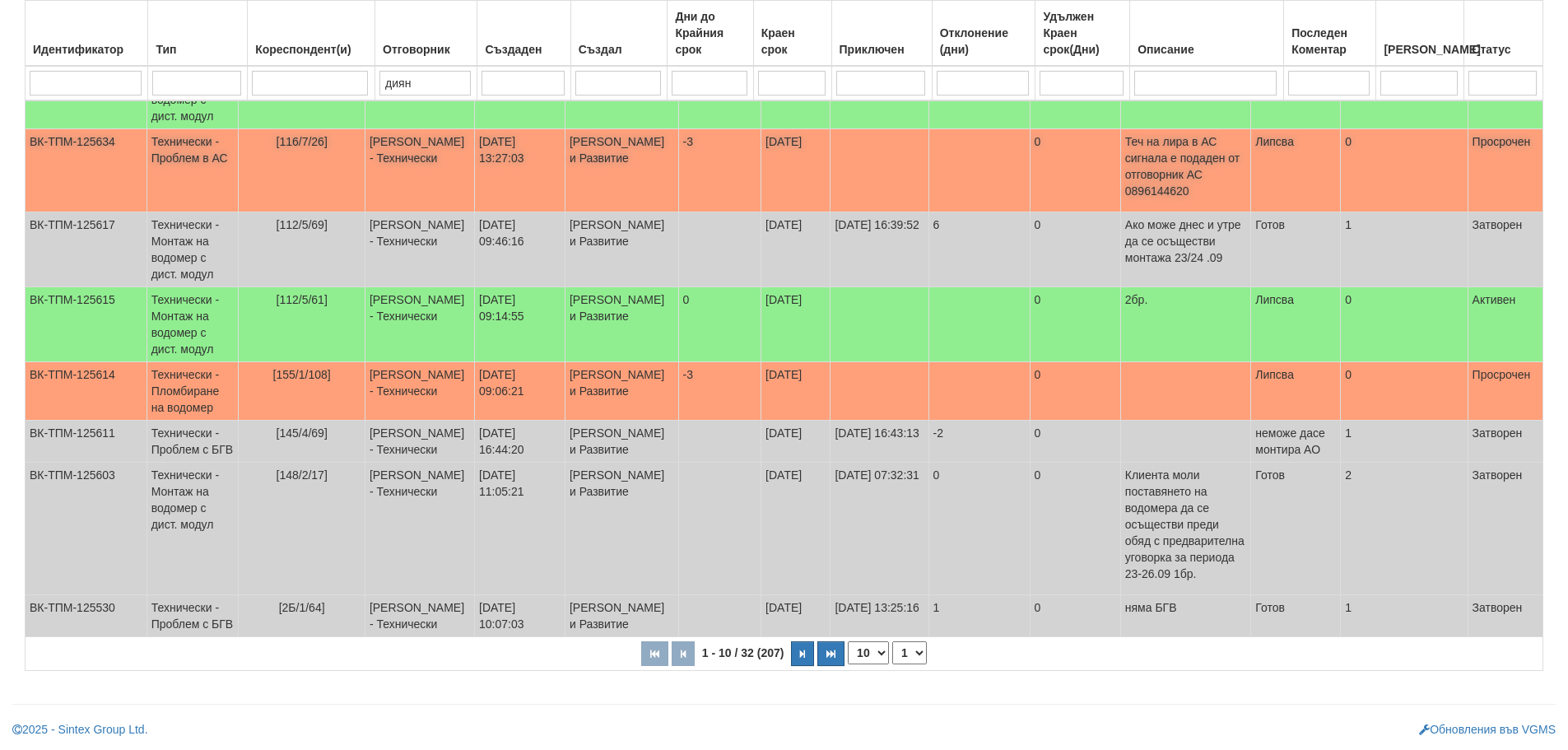
scroll to position [447, 0]
type input "диян"
click at [911, 651] on select "1 2 3 4" at bounding box center [909, 652] width 35 height 23
click at [895, 641] on select "1 2 3 4" at bounding box center [909, 652] width 35 height 23
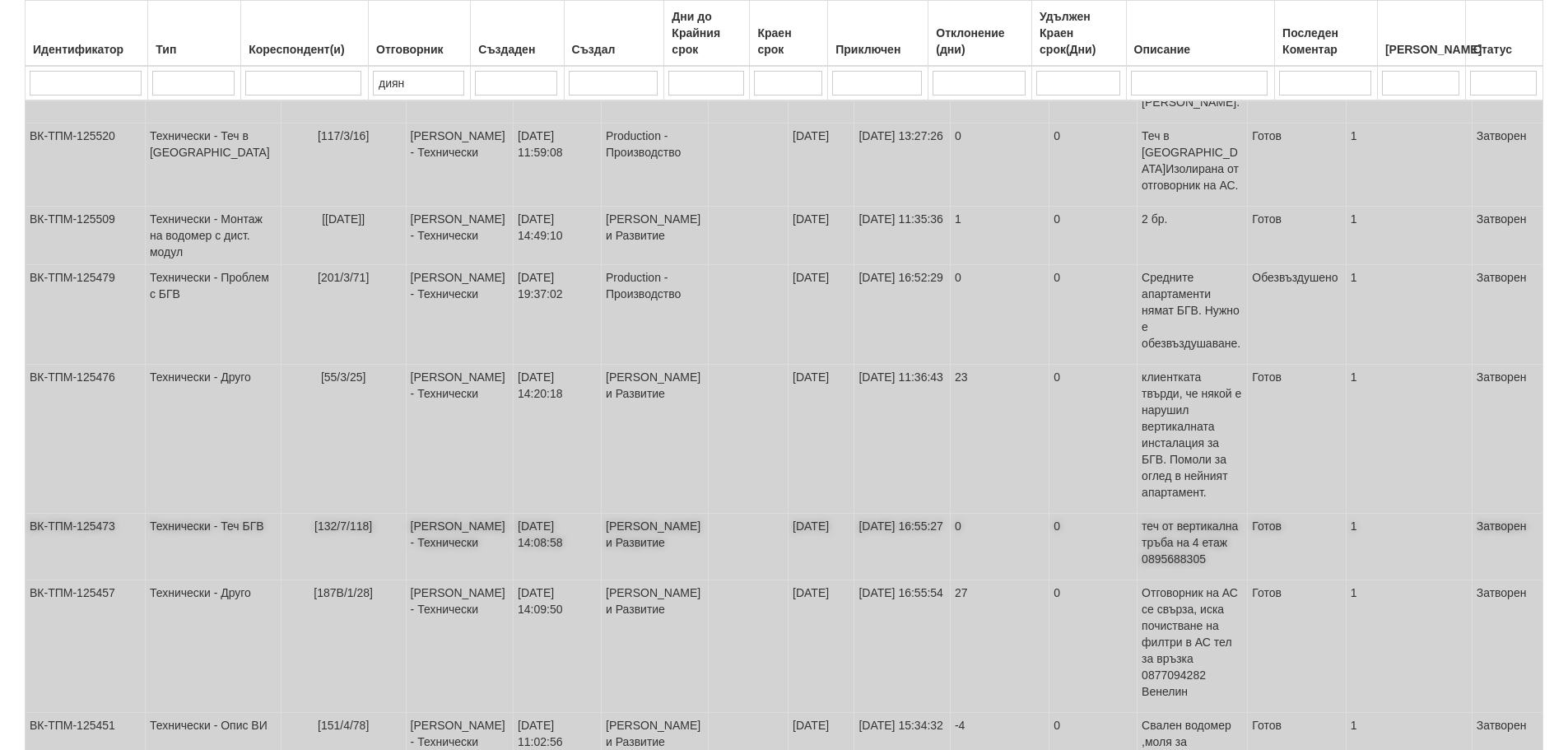
scroll to position [431, 0]
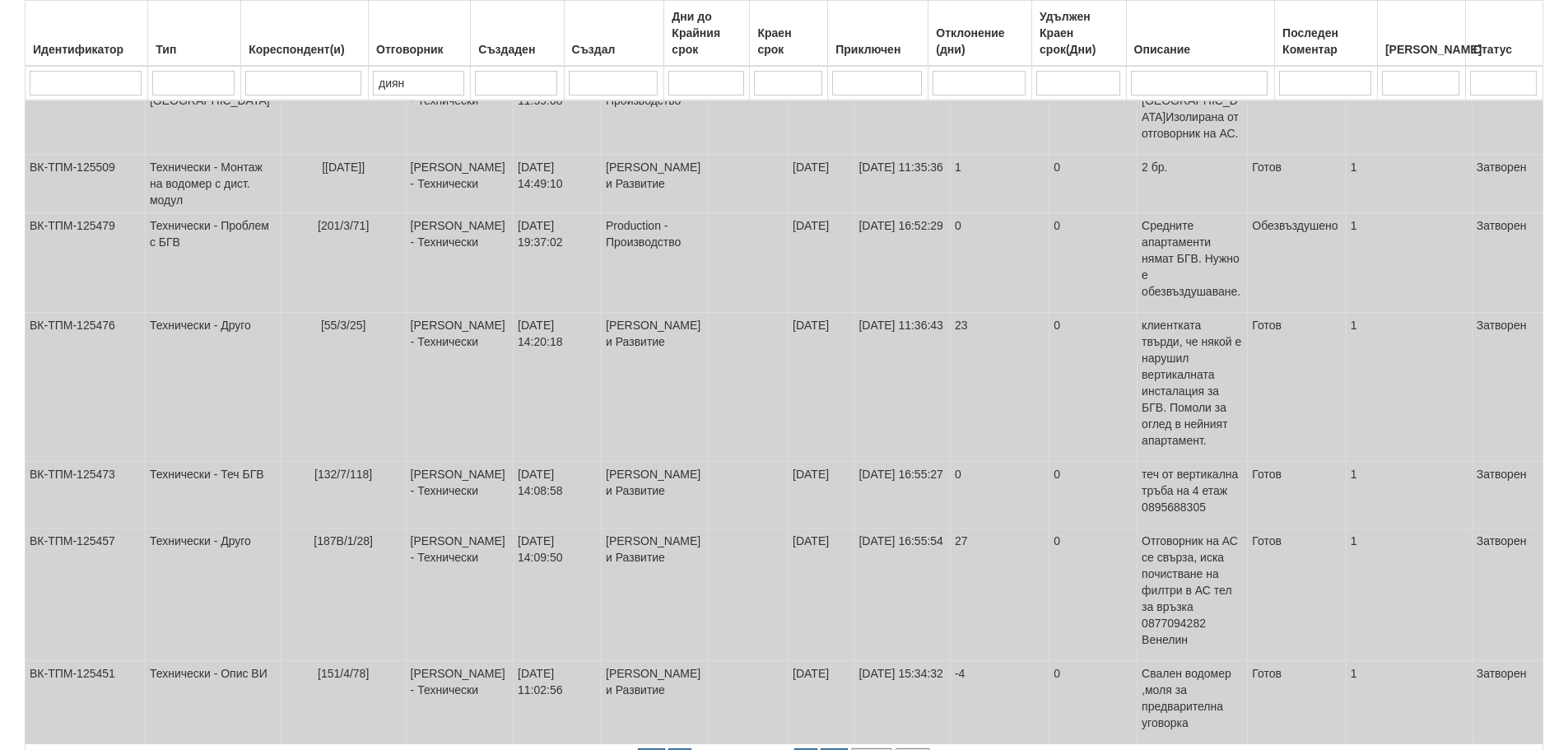
click at [917, 749] on select "1 2 3 4" at bounding box center [913, 760] width 35 height 23
click at [896, 749] on select "1 2 3 4" at bounding box center [913, 760] width 35 height 23
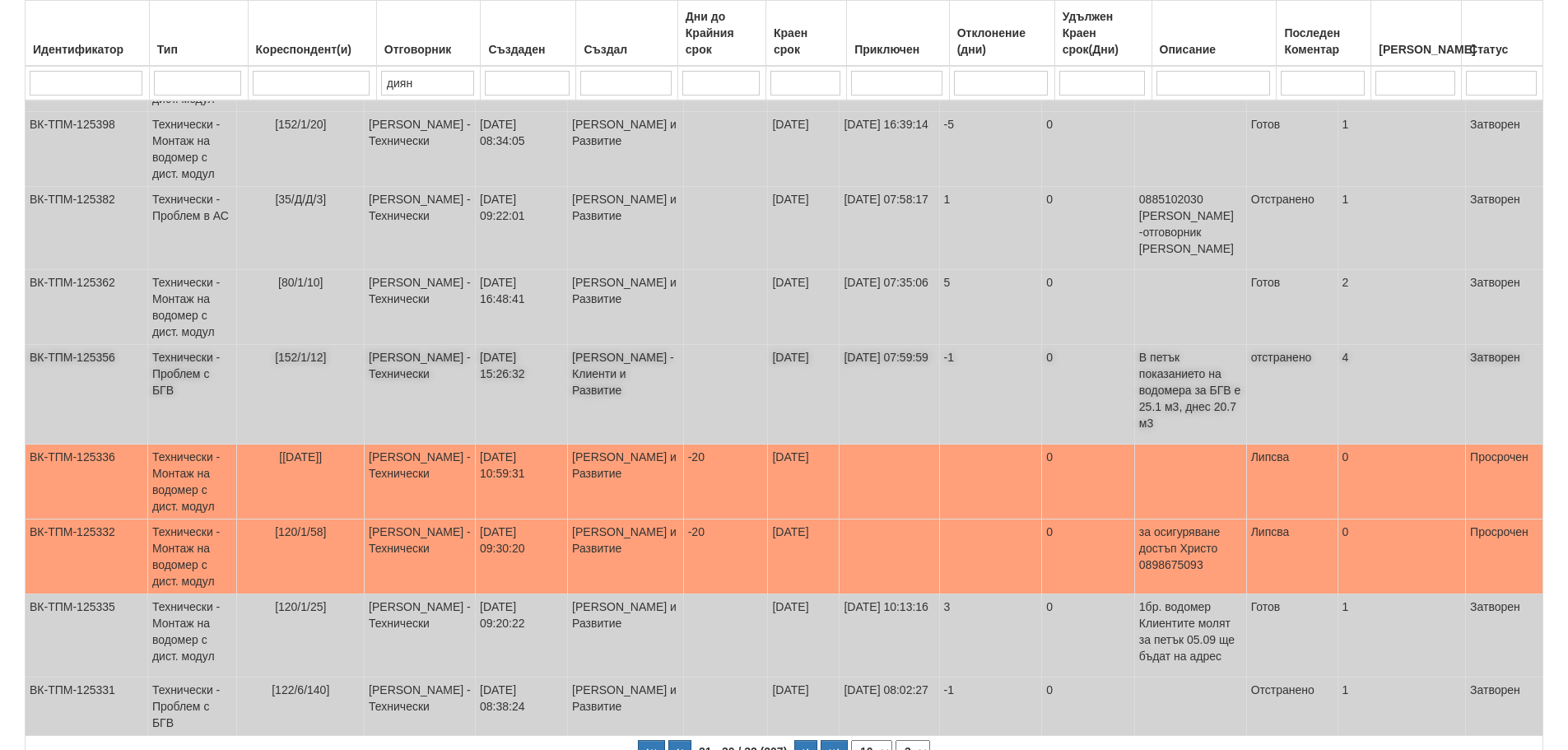
scroll to position [414, 0]
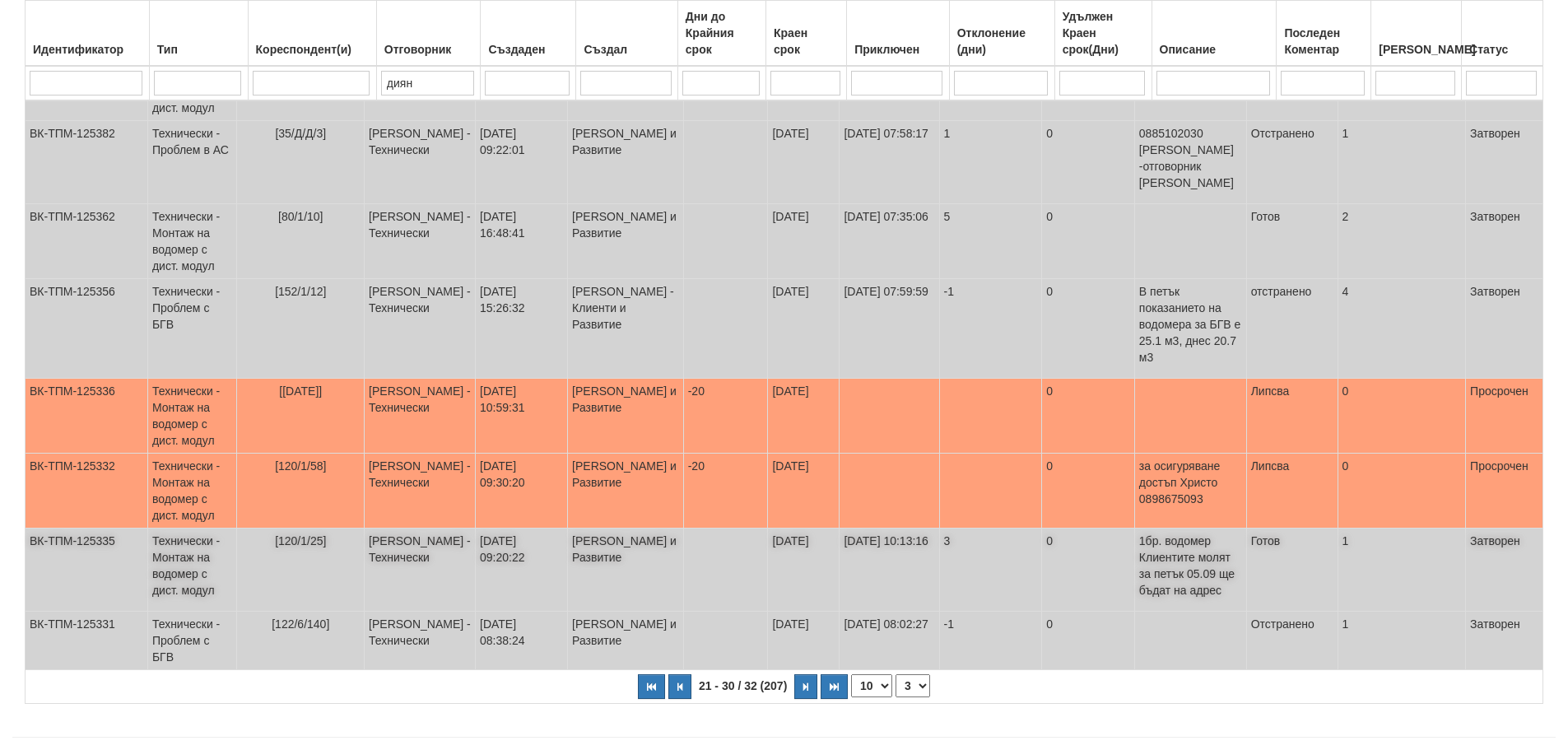
click at [304, 535] on span "[120/1/25]" at bounding box center [300, 541] width 51 height 13
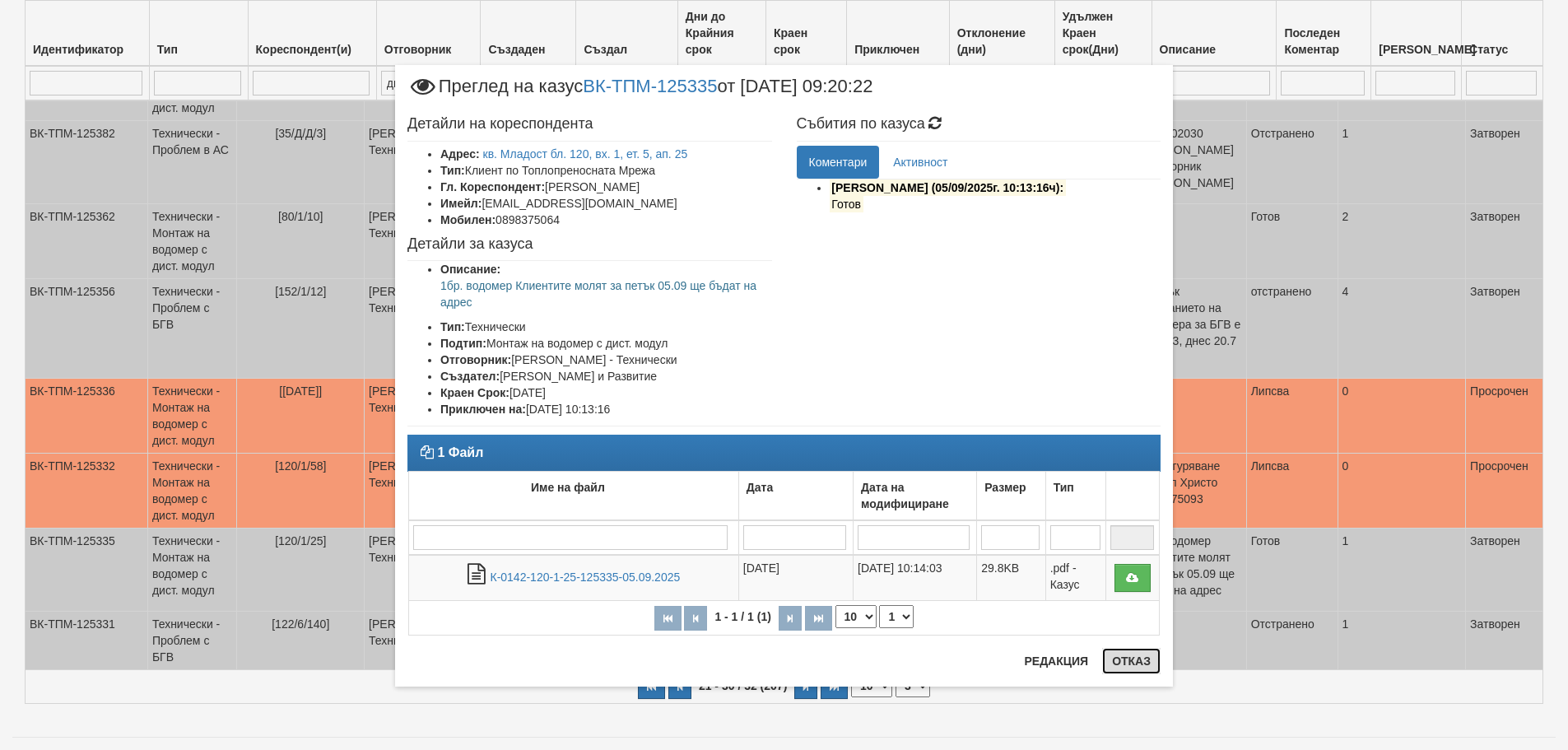
click at [1138, 658] on button "Отказ" at bounding box center [1131, 661] width 59 height 26
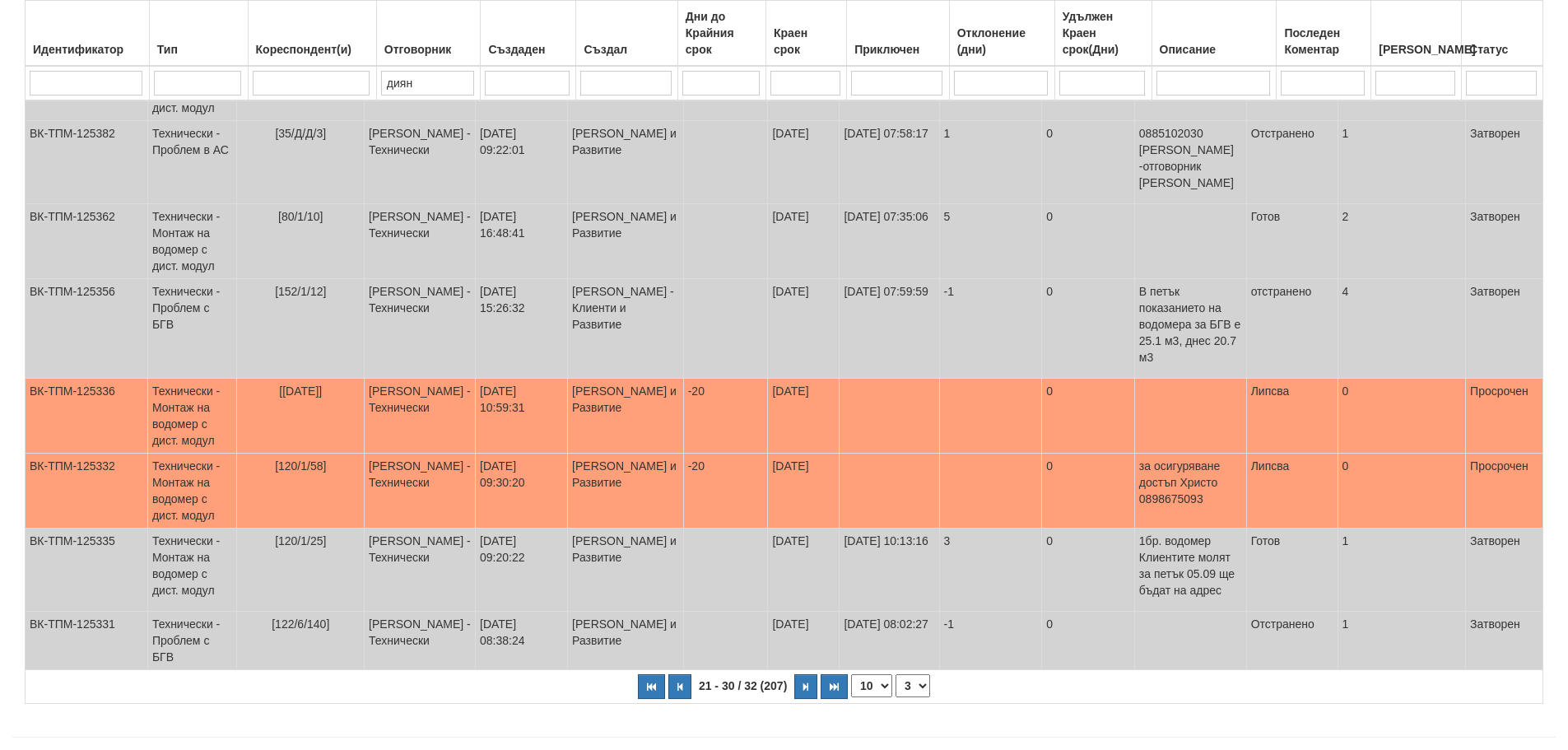
click at [919, 674] on select "1 2 3 4" at bounding box center [913, 685] width 35 height 23
click at [901, 674] on select "1 2 3 4" at bounding box center [913, 685] width 35 height 23
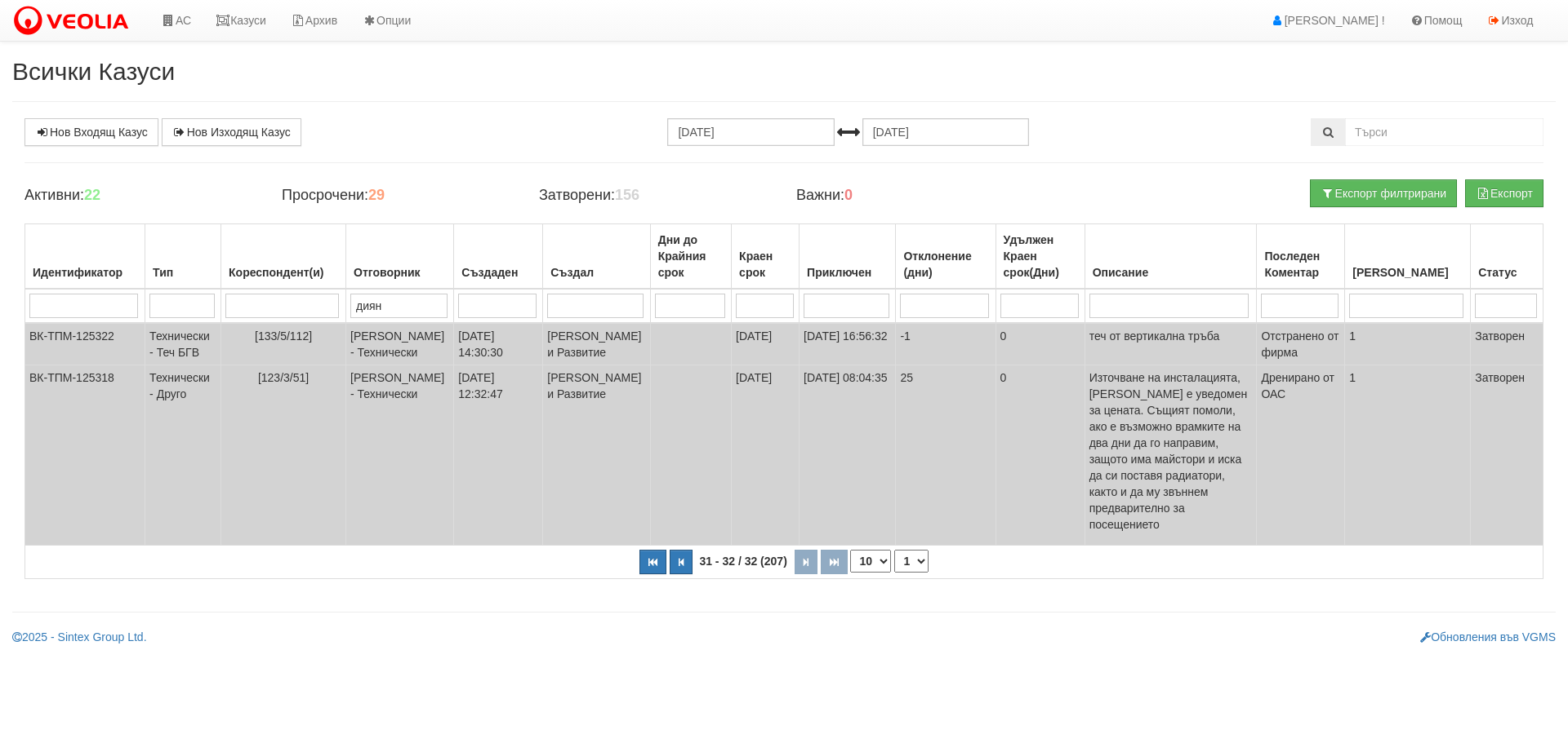
click at [913, 550] on select "1 2 3 4" at bounding box center [911, 561] width 35 height 23
click at [894, 573] on select "1 2 3 4" at bounding box center [911, 561] width 35 height 23
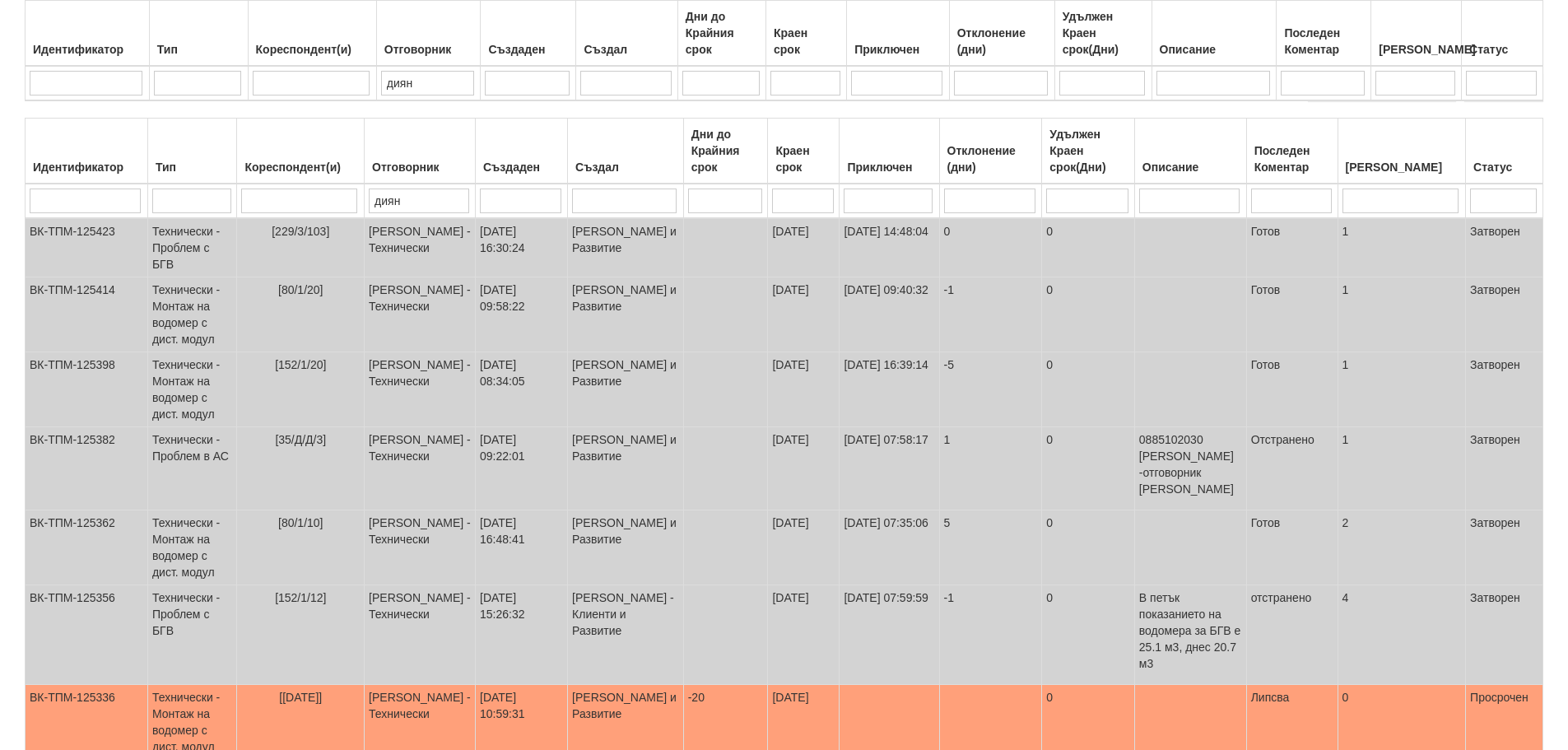
scroll to position [412, 0]
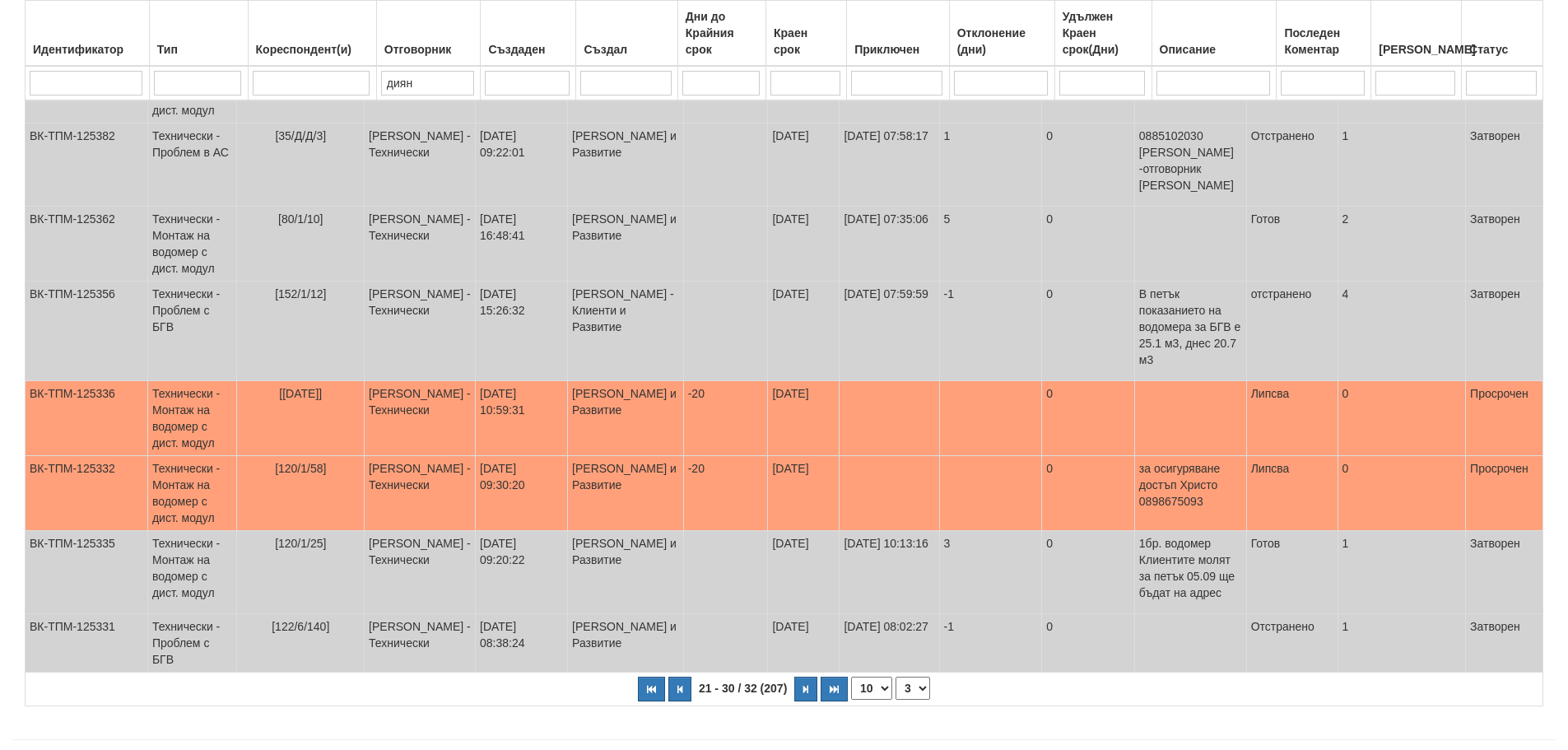
click at [914, 677] on select "1 2 3 4" at bounding box center [913, 688] width 35 height 23
select select "1"
click at [896, 677] on select "1 2 3 4" at bounding box center [913, 688] width 35 height 23
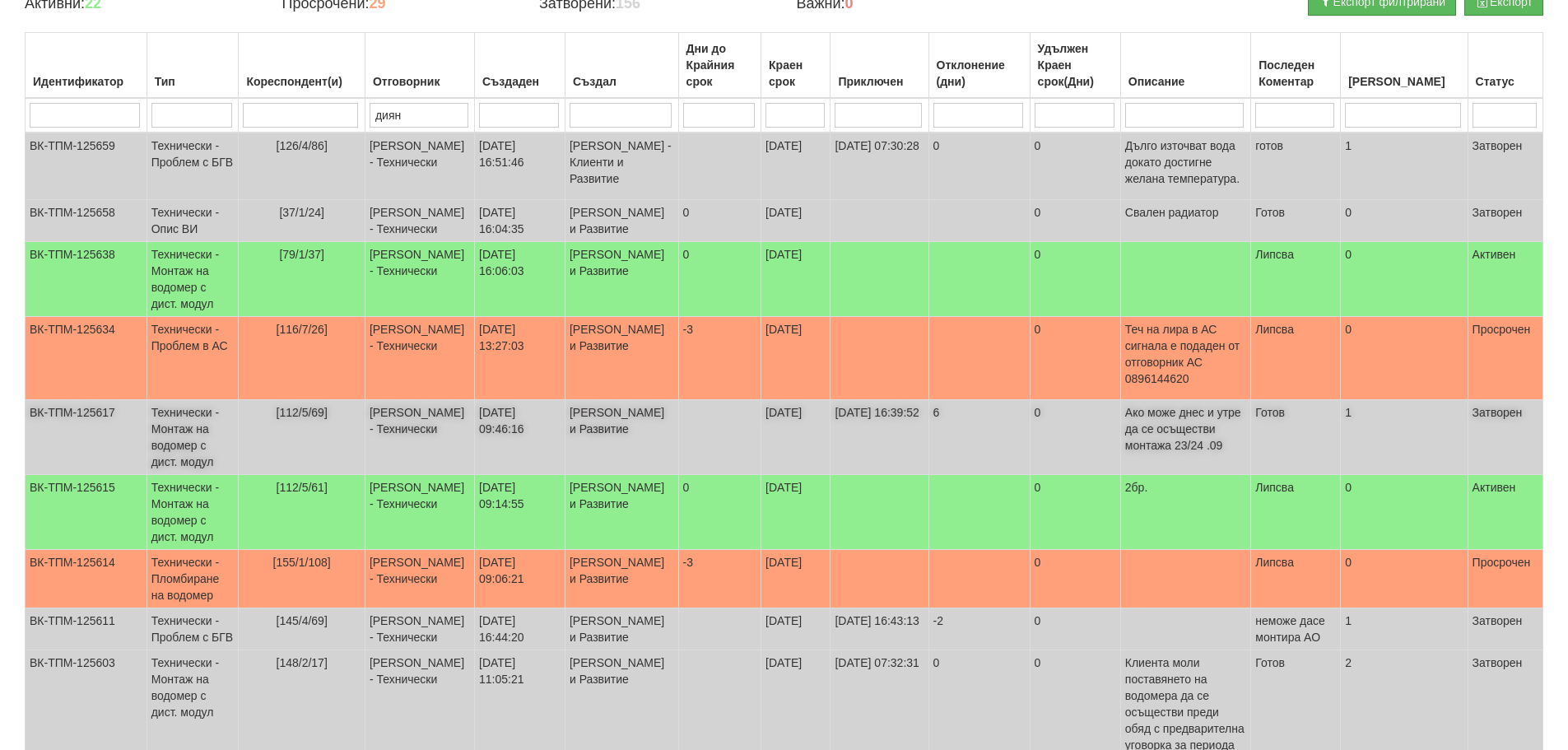
scroll to position [165, 0]
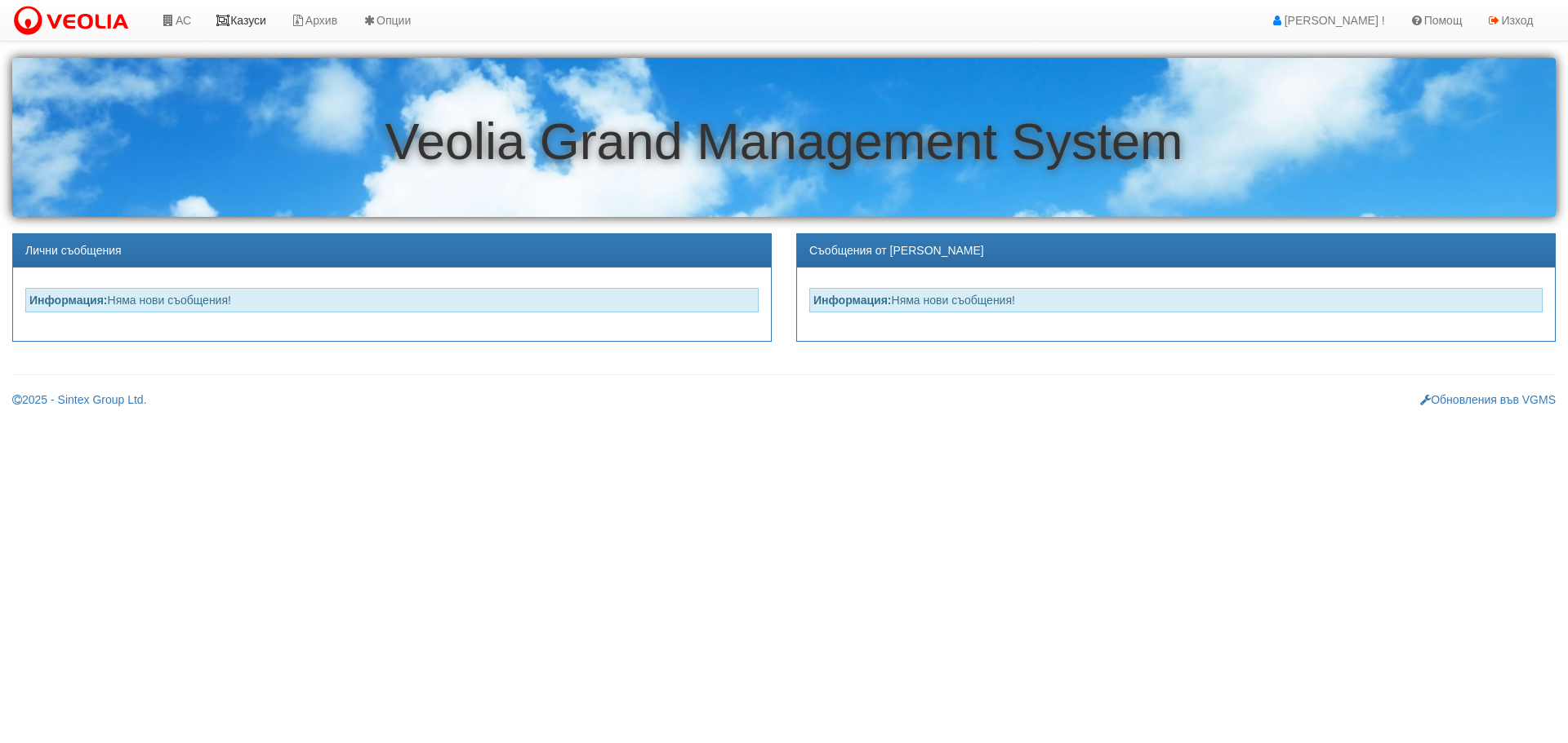
click at [256, 14] on link "Казуси" at bounding box center [241, 20] width 75 height 41
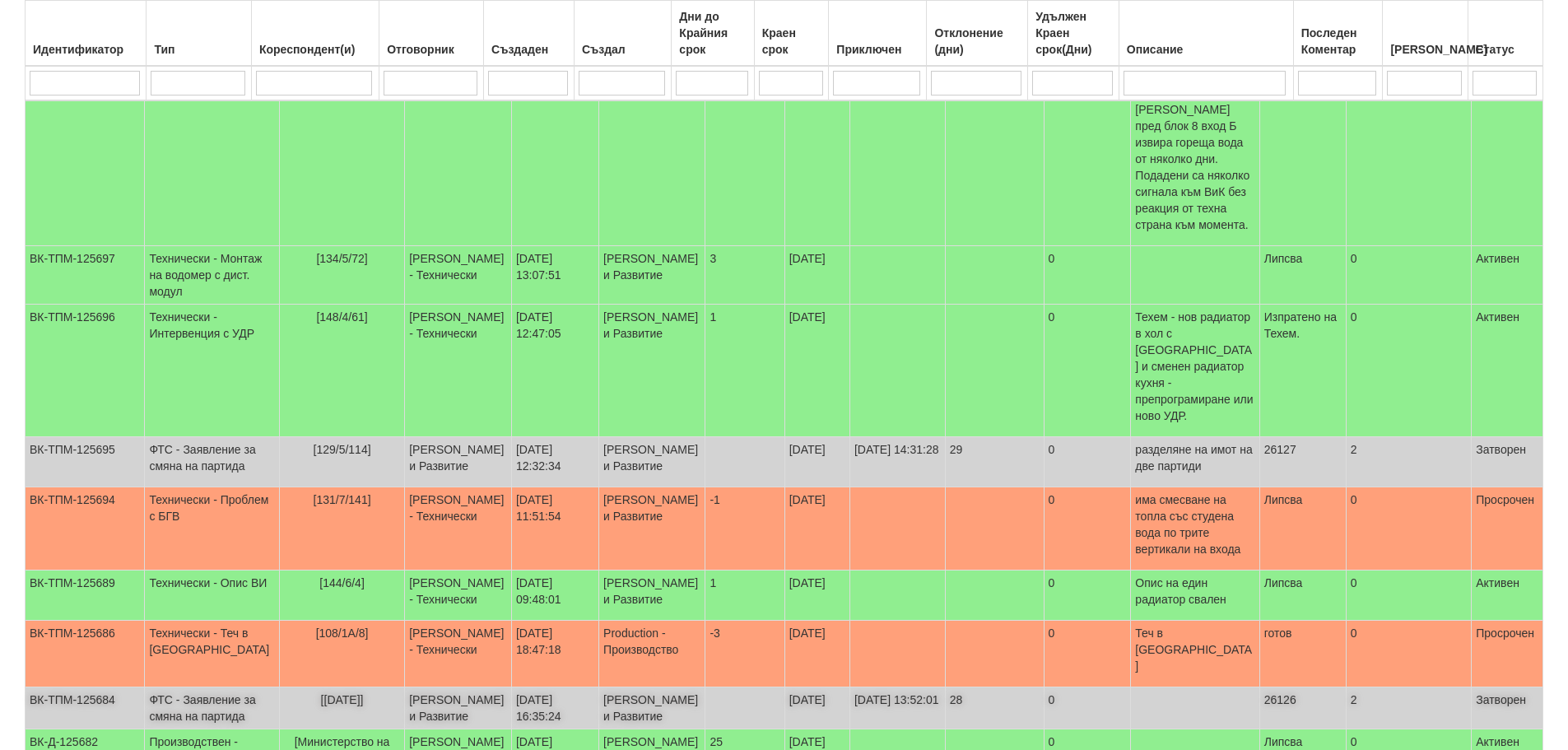
scroll to position [241, 0]
